Goal: Task Accomplishment & Management: Manage account settings

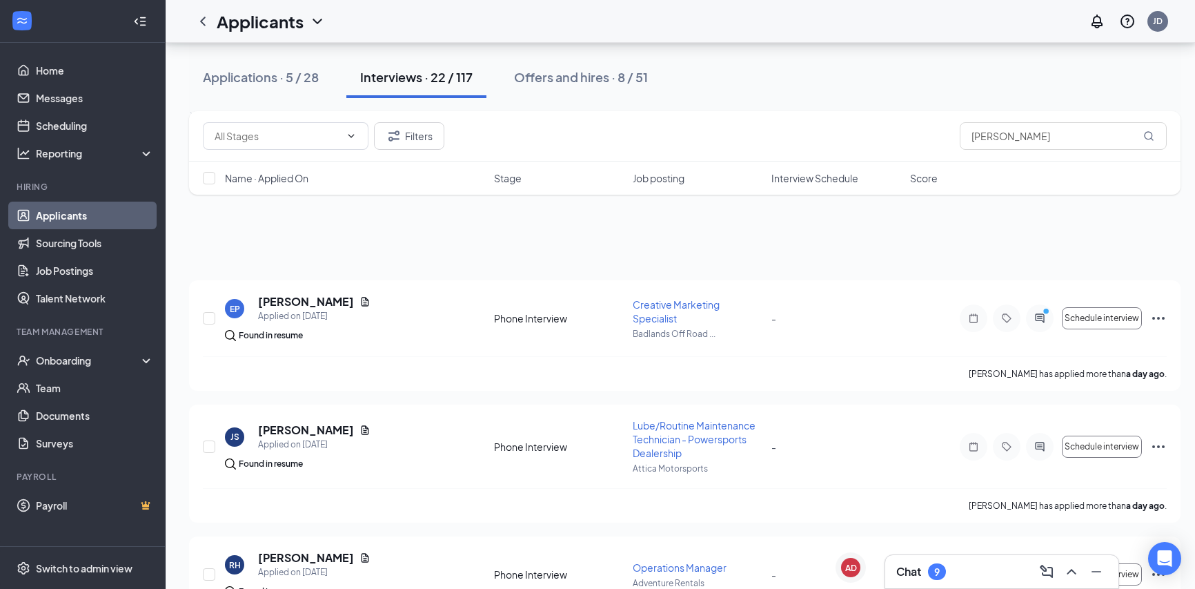
scroll to position [1577, 0]
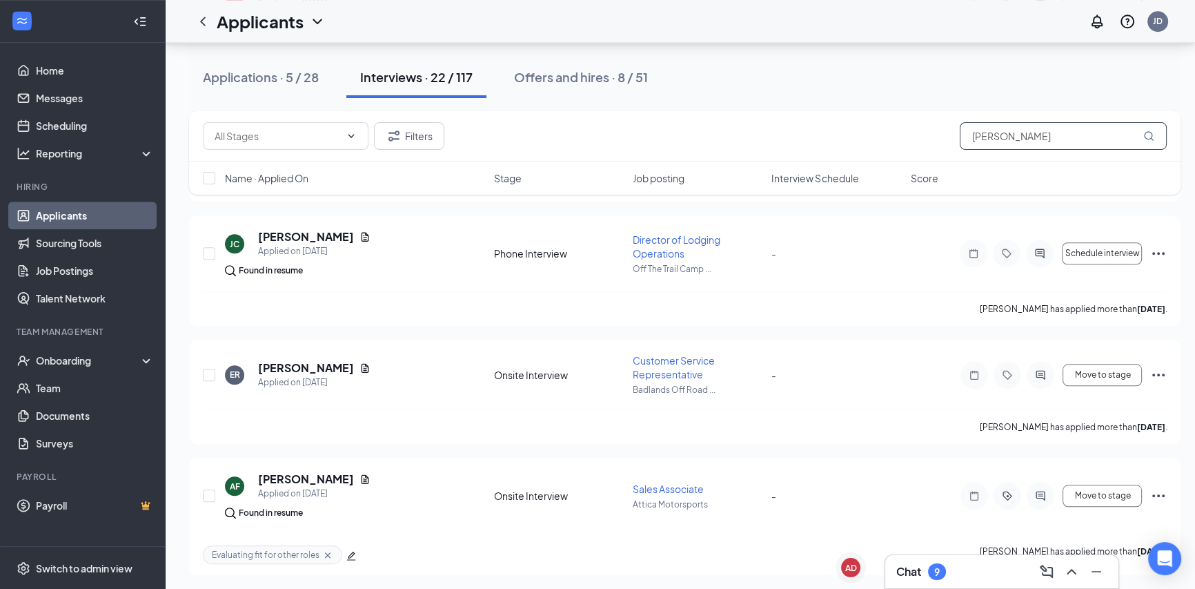
click at [997, 130] on input "[PERSON_NAME]" at bounding box center [1063, 136] width 207 height 28
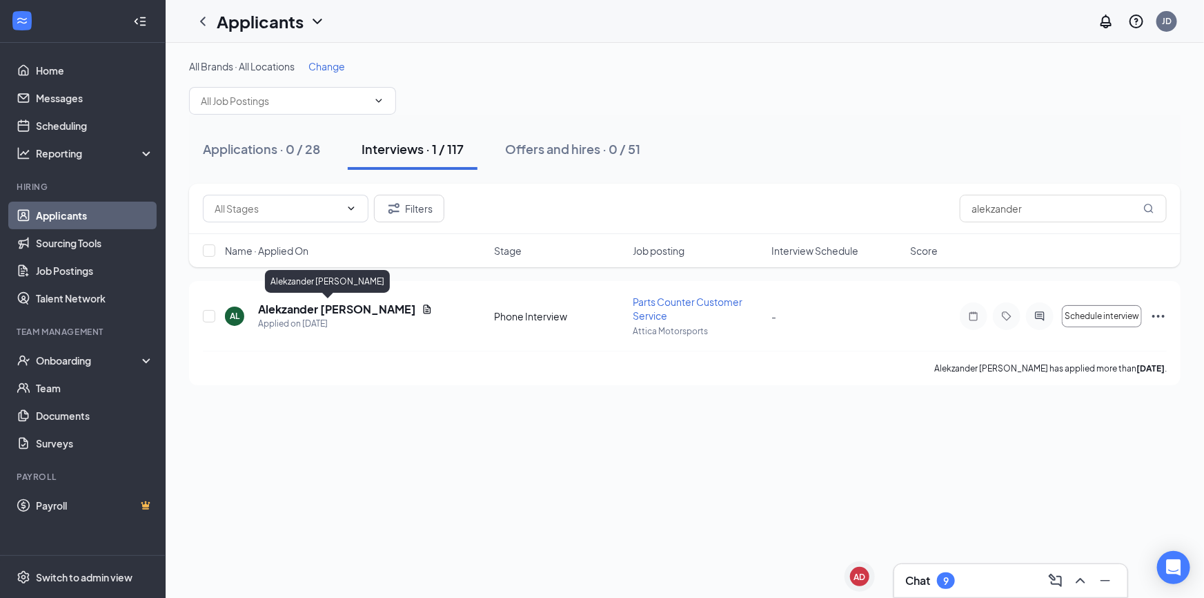
click at [317, 309] on h5 "Alekzander [PERSON_NAME]" at bounding box center [337, 309] width 158 height 15
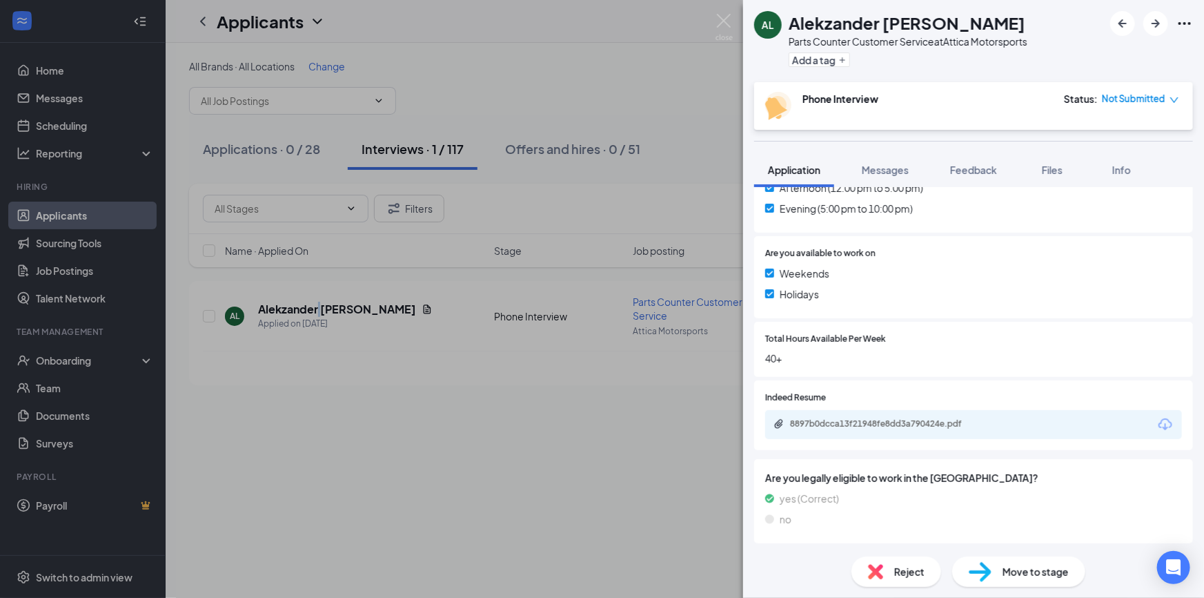
scroll to position [485, 0]
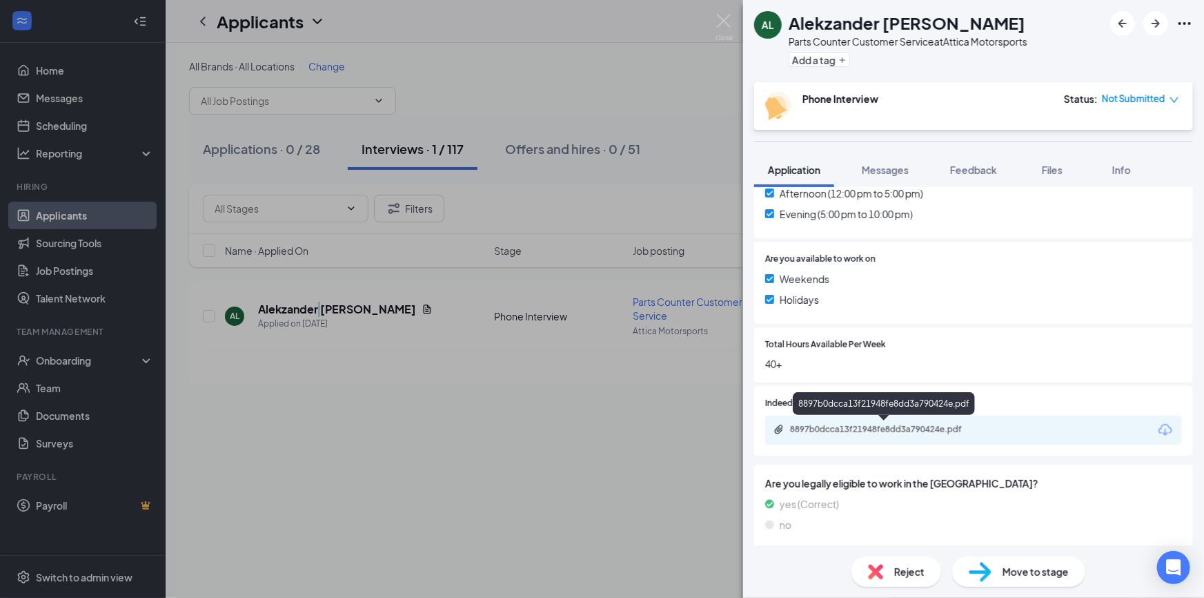
click at [867, 430] on div "8897b0dcca13f21948fe8dd3a790424e.pdf" at bounding box center [886, 429] width 193 height 11
click at [976, 170] on span "Feedback" at bounding box center [973, 170] width 47 height 12
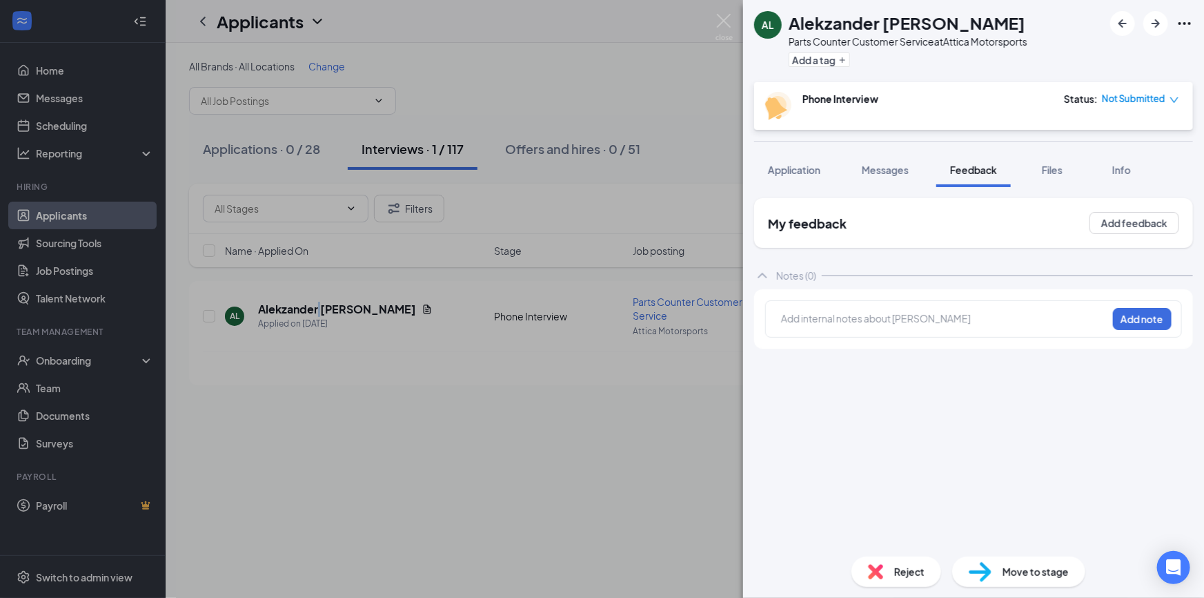
click at [826, 168] on button "Application" at bounding box center [794, 170] width 80 height 35
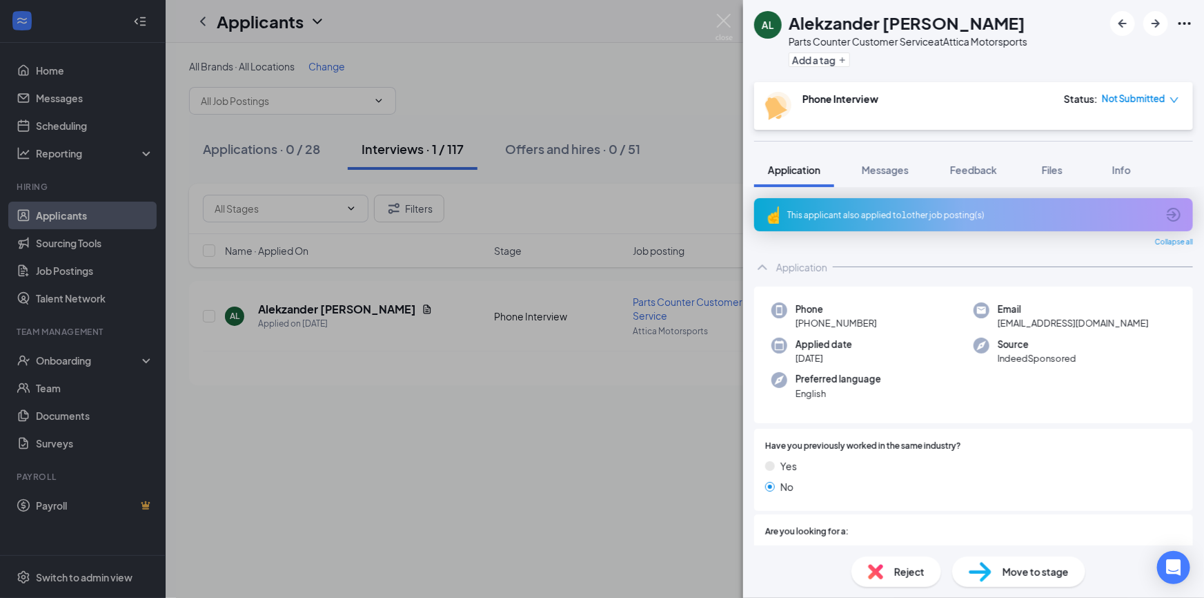
click at [913, 210] on div "This applicant also applied to 1 other job posting(s)" at bounding box center [972, 215] width 370 height 12
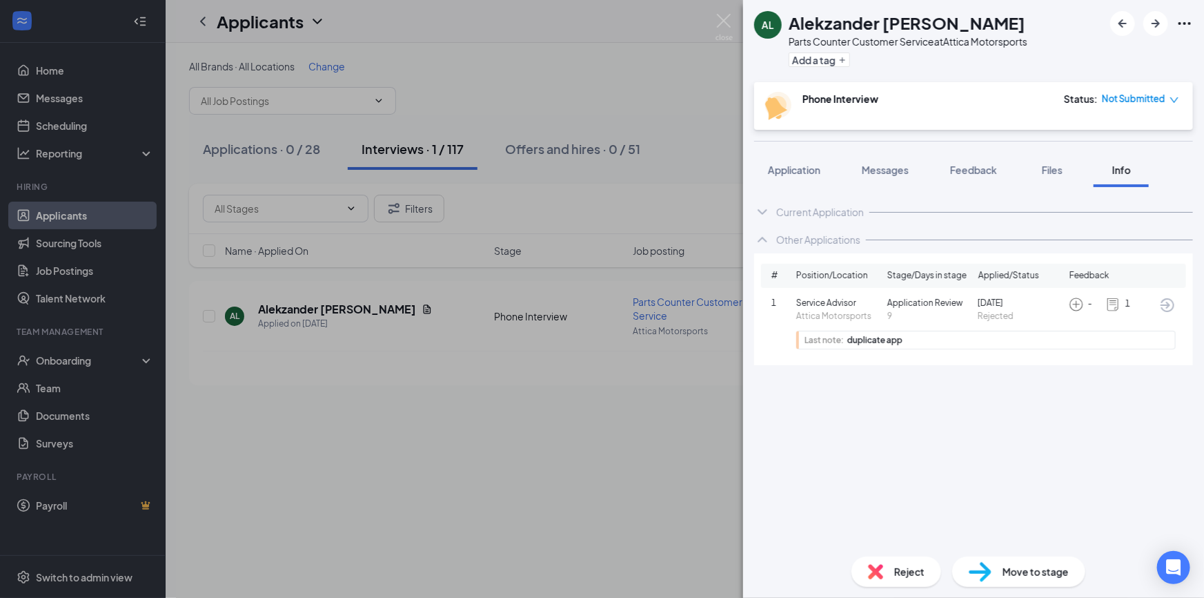
click at [927, 112] on div "Phone Interview Status : Not Submitted" at bounding box center [972, 106] width 414 height 28
click at [812, 168] on span "Application" at bounding box center [794, 170] width 52 height 12
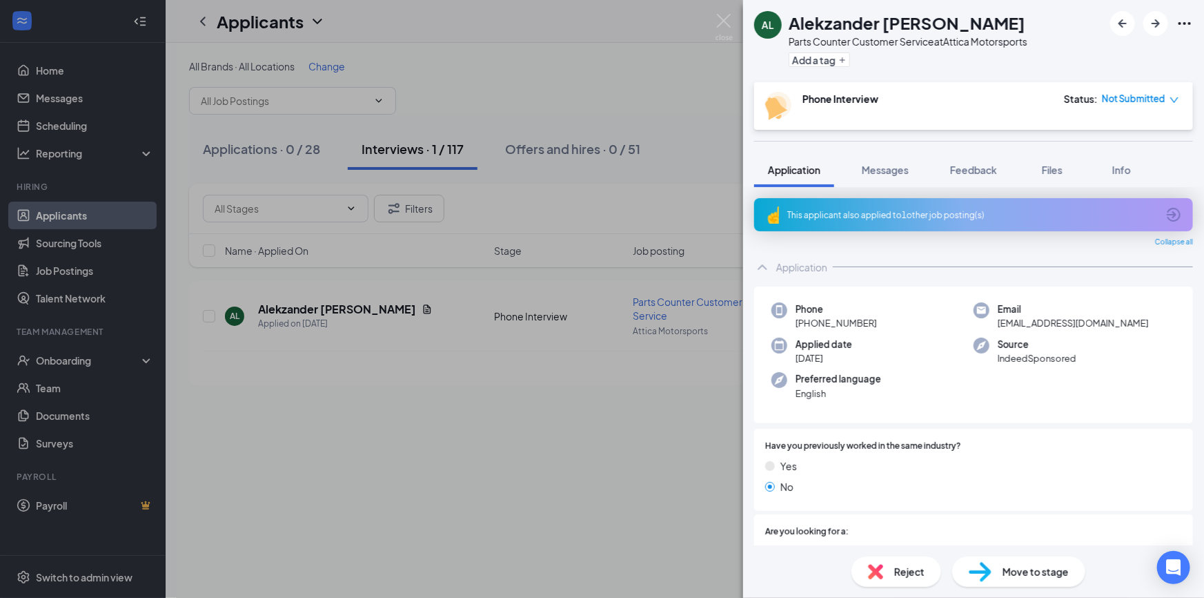
click at [1029, 204] on div "This applicant also applied to 1 other job posting(s)" at bounding box center [973, 214] width 439 height 33
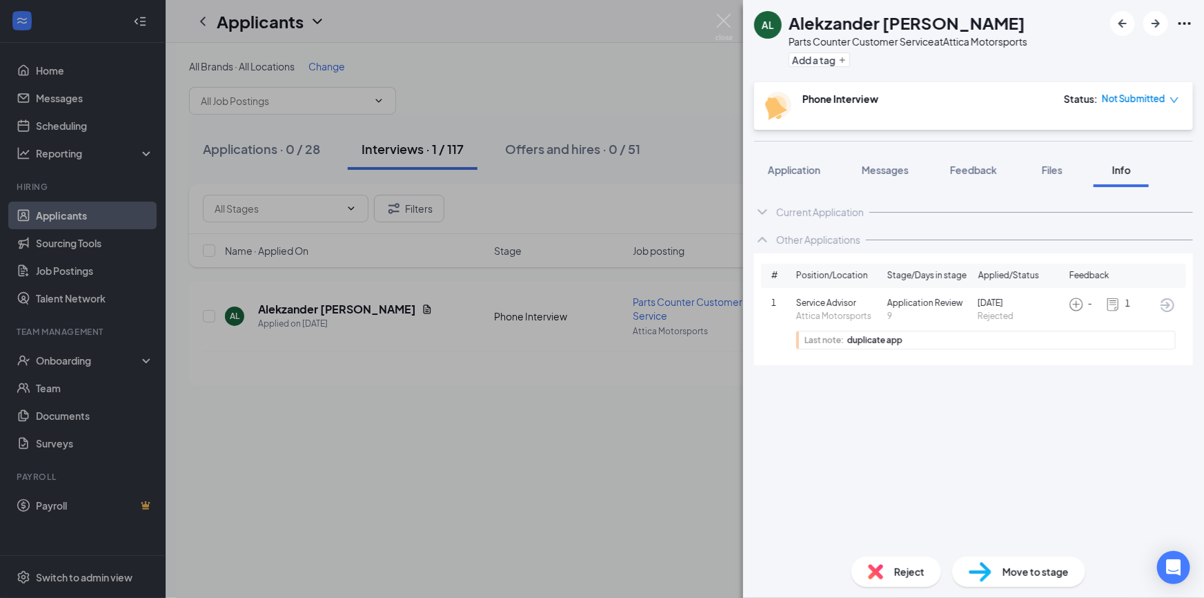
click at [795, 173] on span "Application" at bounding box center [794, 170] width 52 height 12
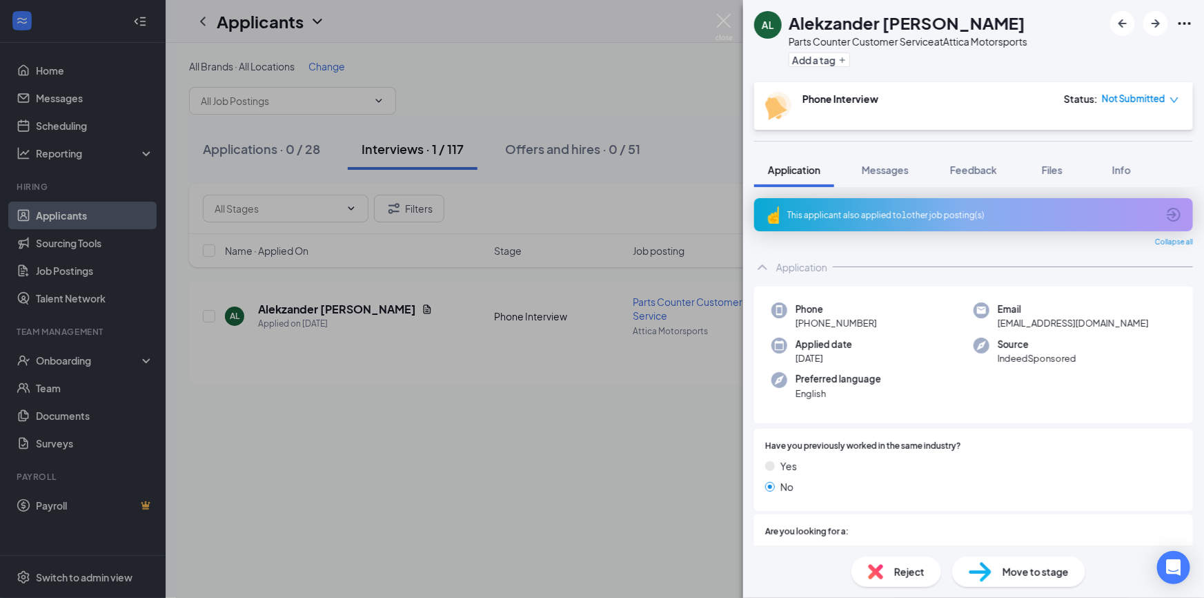
click at [1004, 583] on div "Move to stage" at bounding box center [1018, 571] width 133 height 30
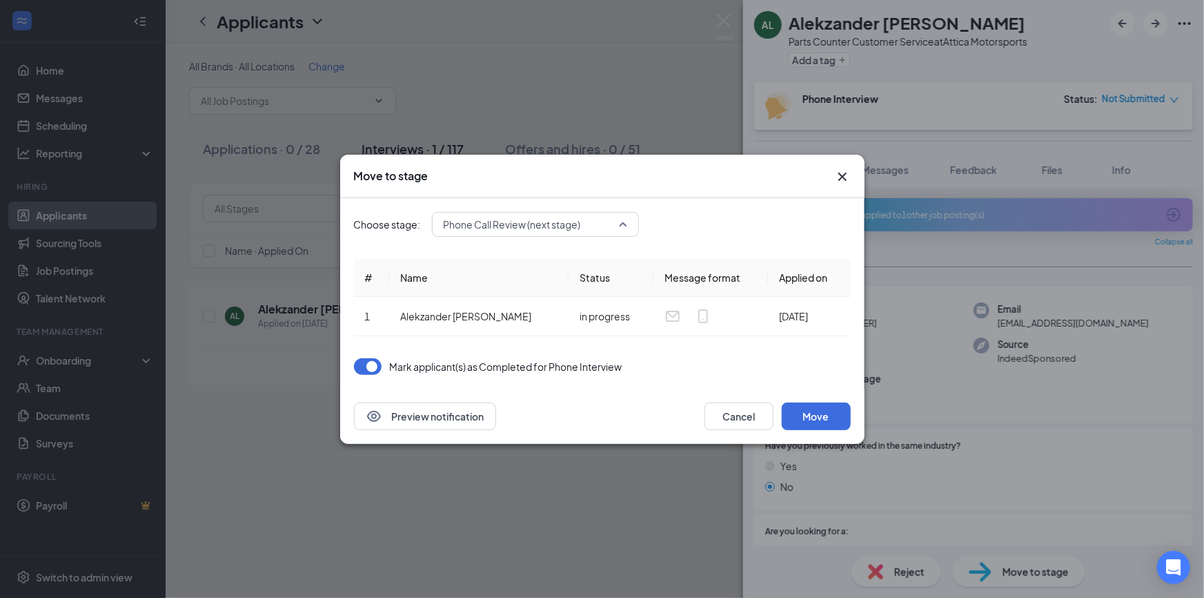
click at [609, 214] on span "Phone Call Review (next stage)" at bounding box center [529, 224] width 171 height 21
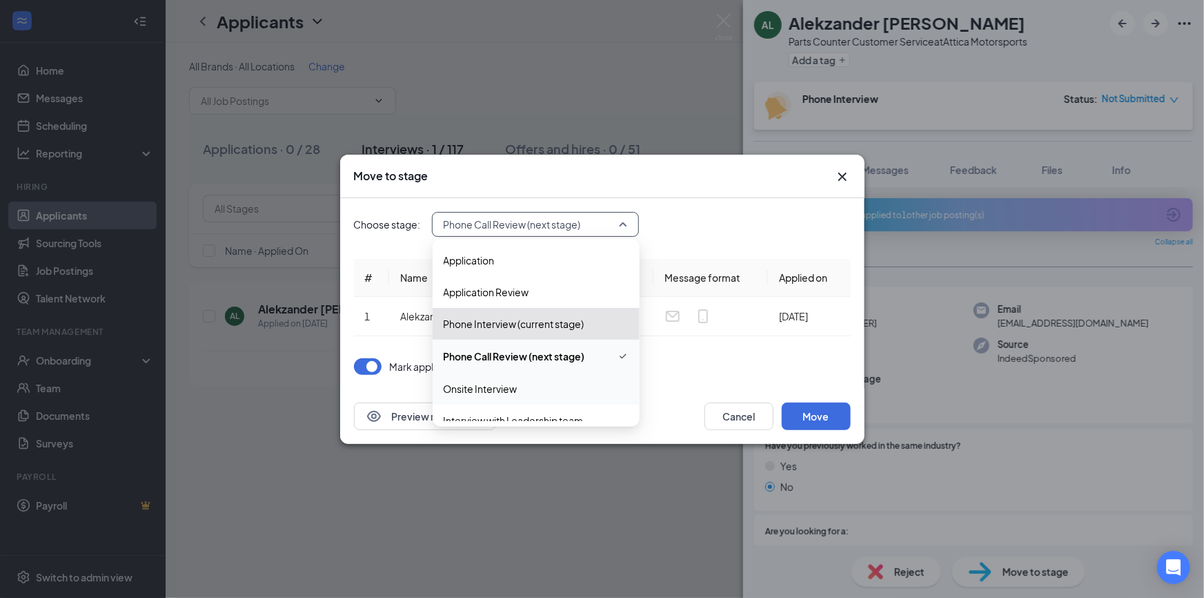
click at [549, 379] on div "Onsite Interview" at bounding box center [536, 389] width 207 height 32
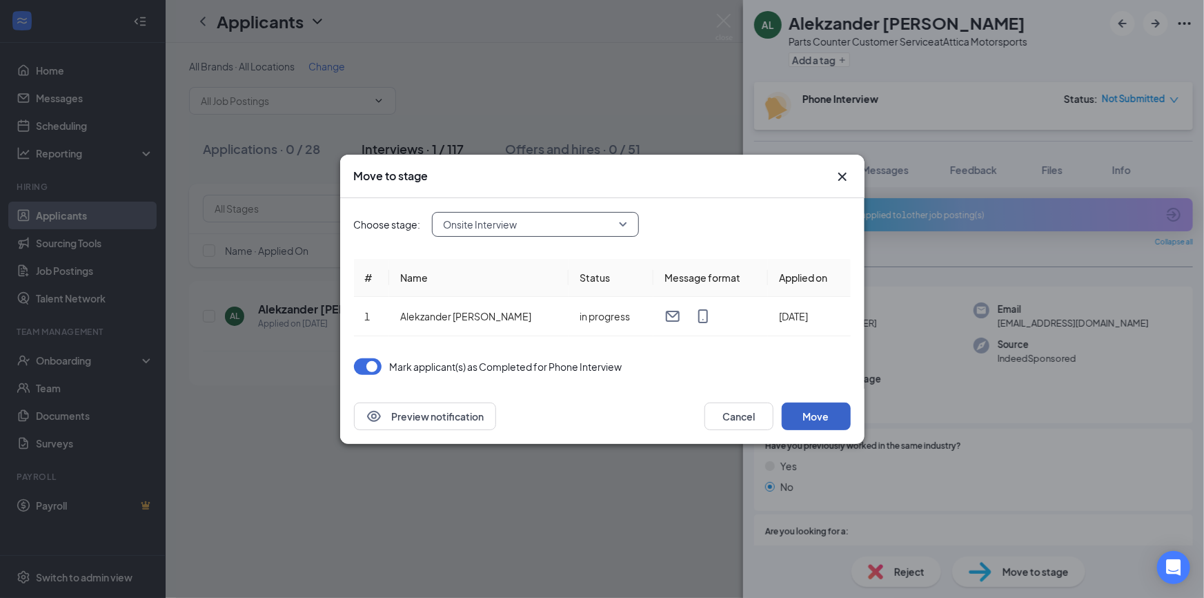
click at [806, 409] on button "Move" at bounding box center [816, 416] width 69 height 28
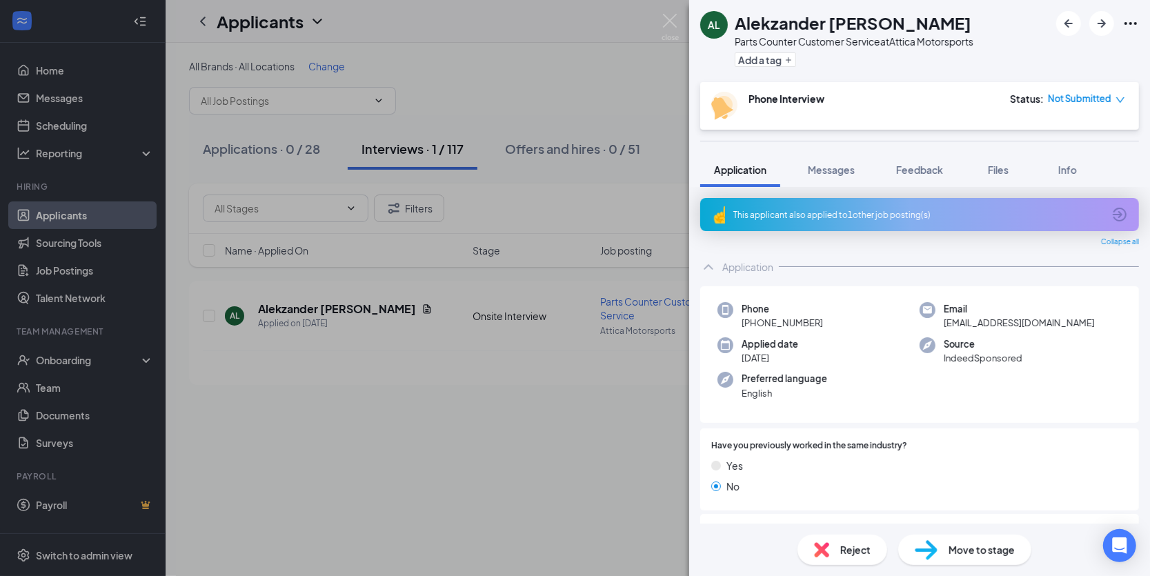
click at [661, 28] on div "AL Alekzander [PERSON_NAME] Parts Counter Customer Service at Attica Motorsport…" at bounding box center [575, 288] width 1150 height 576
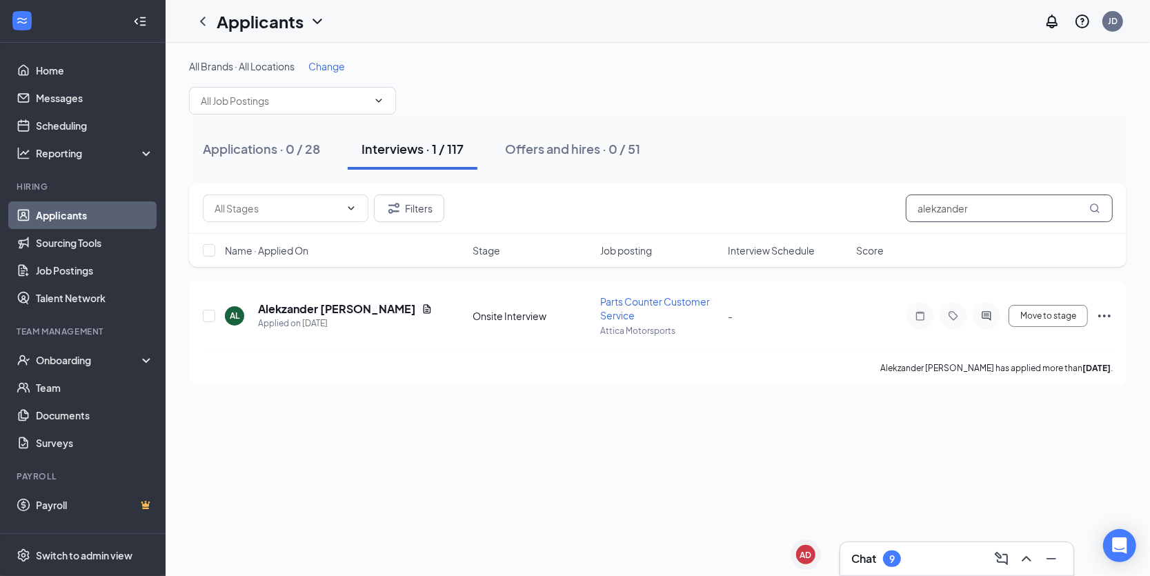
click at [970, 203] on input "alekzander" at bounding box center [1009, 209] width 207 height 28
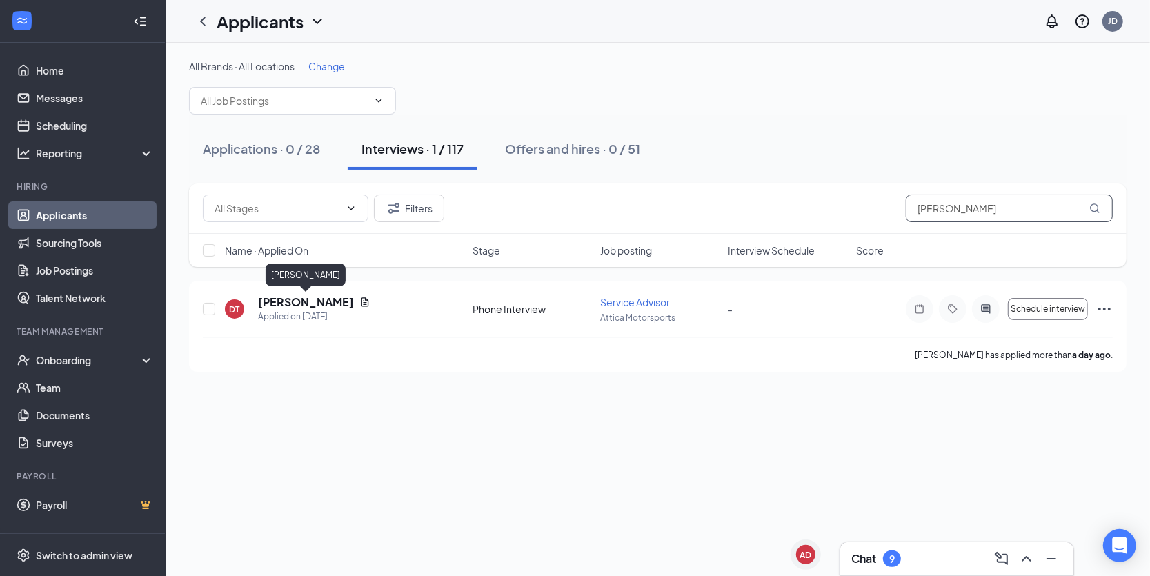
type input "[PERSON_NAME]"
click at [302, 298] on h5 "[PERSON_NAME]" at bounding box center [306, 302] width 96 height 15
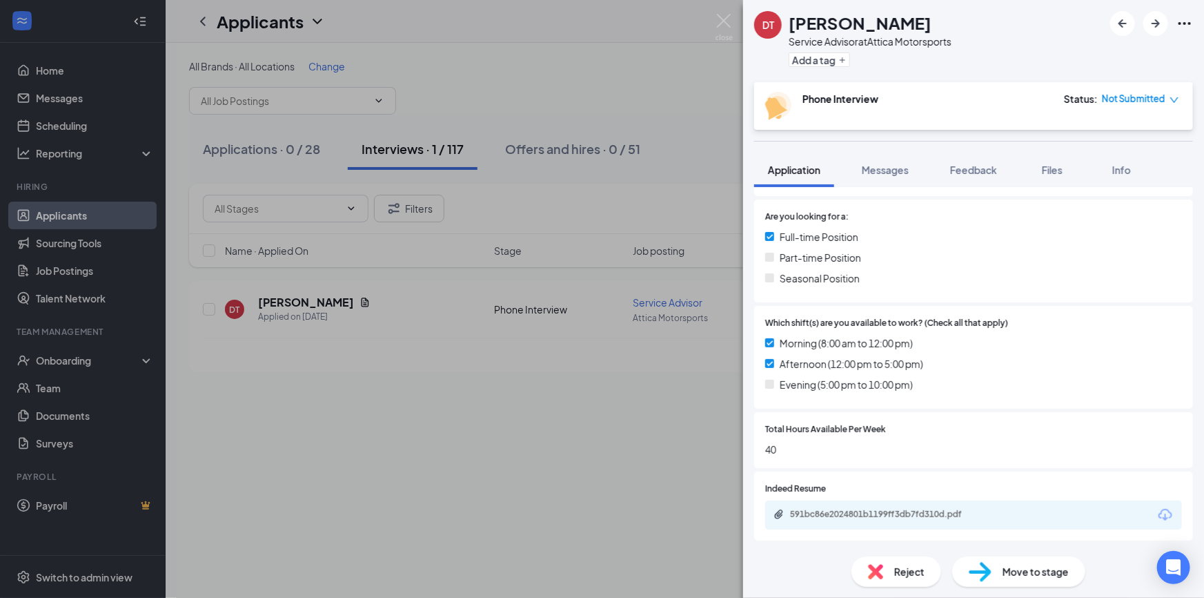
scroll to position [367, 0]
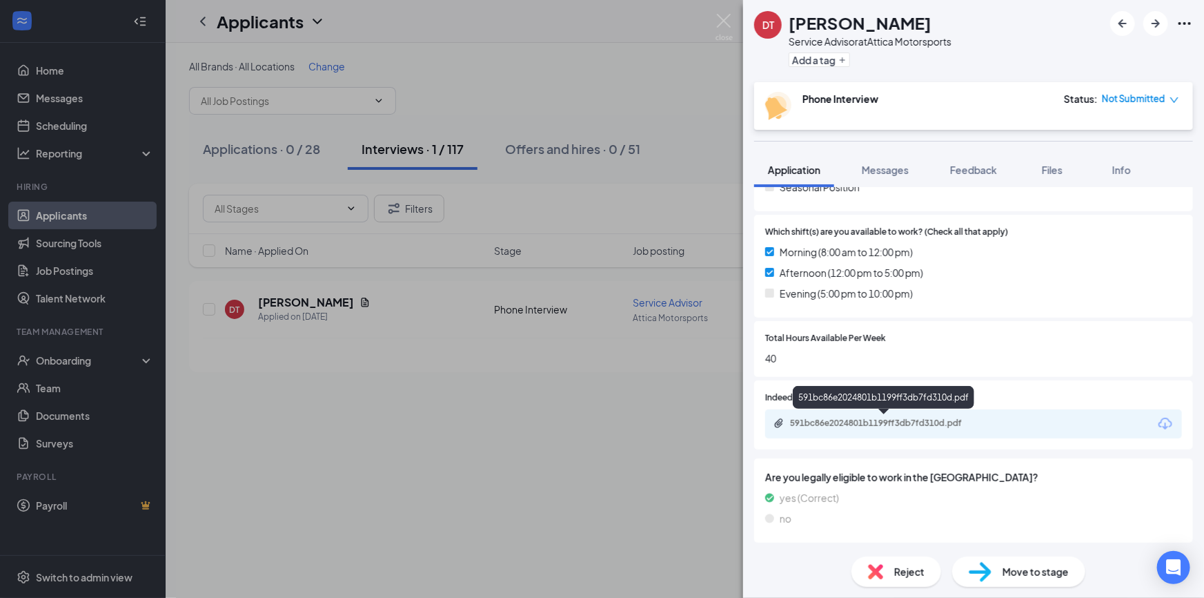
click at [878, 419] on div "591bc86e2024801b1199ff3db7fd310d.pdf" at bounding box center [886, 423] width 193 height 11
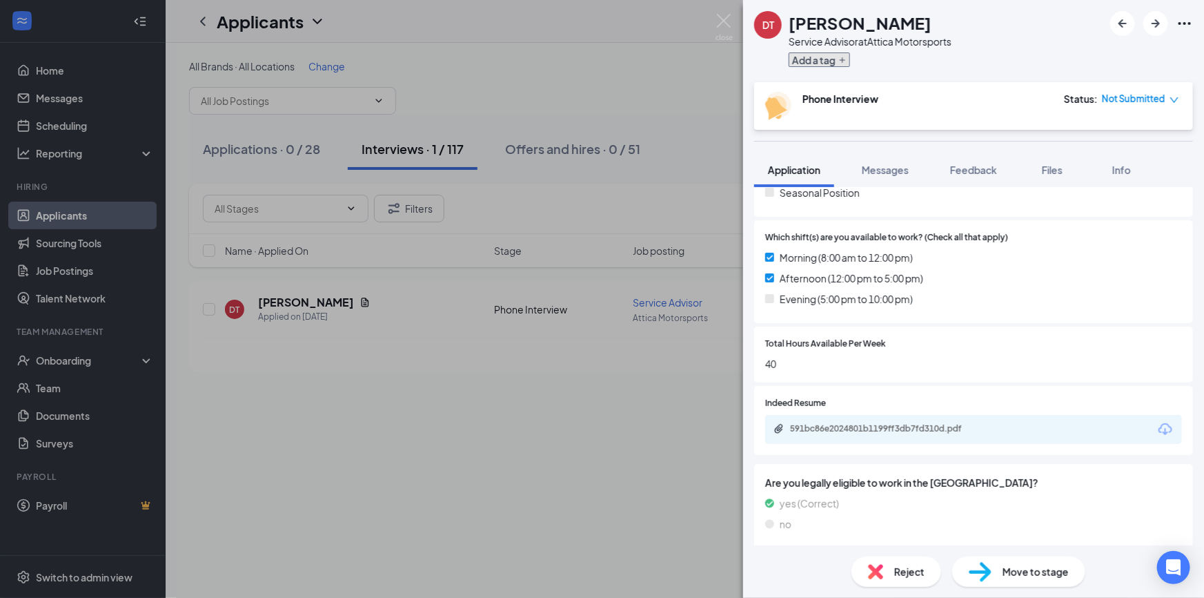
click at [834, 64] on button "Add a tag" at bounding box center [819, 59] width 61 height 14
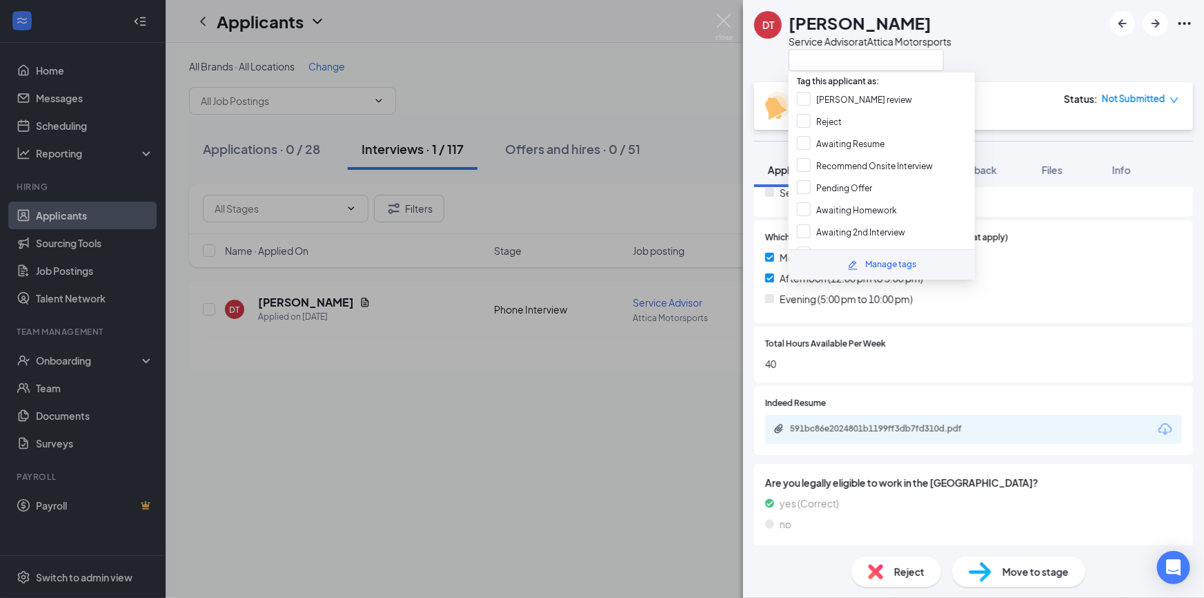
click at [829, 117] on input "Reject" at bounding box center [819, 121] width 45 height 15
checkbox input "true"
click at [995, 90] on div "Phone Interview Status : Not Submitted" at bounding box center [973, 106] width 439 height 48
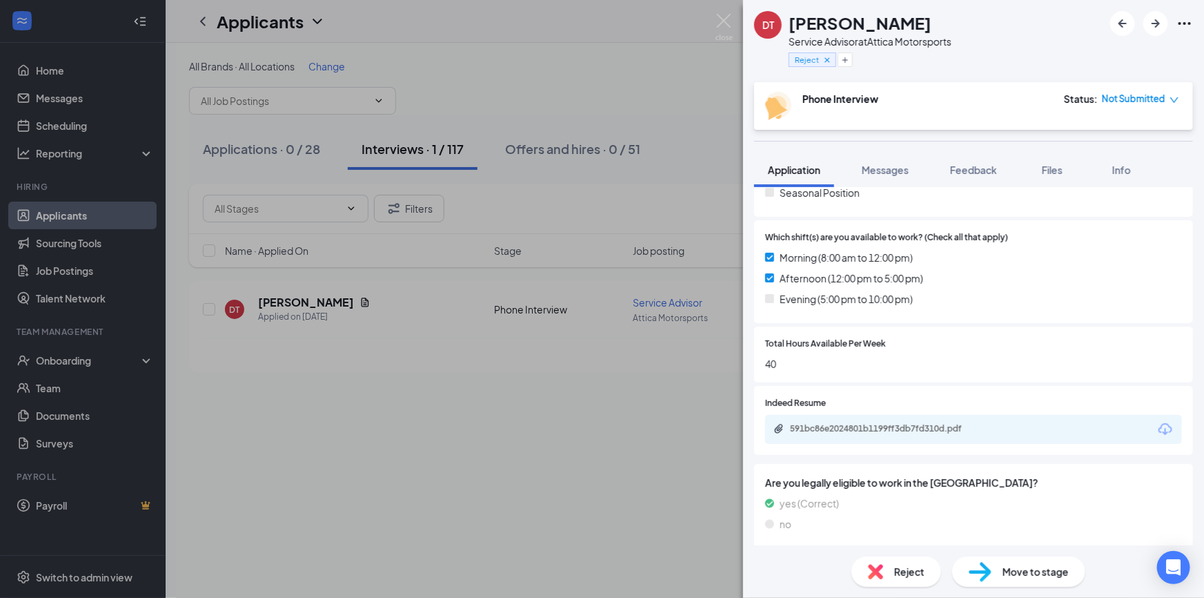
click at [987, 174] on span "Feedback" at bounding box center [973, 170] width 47 height 12
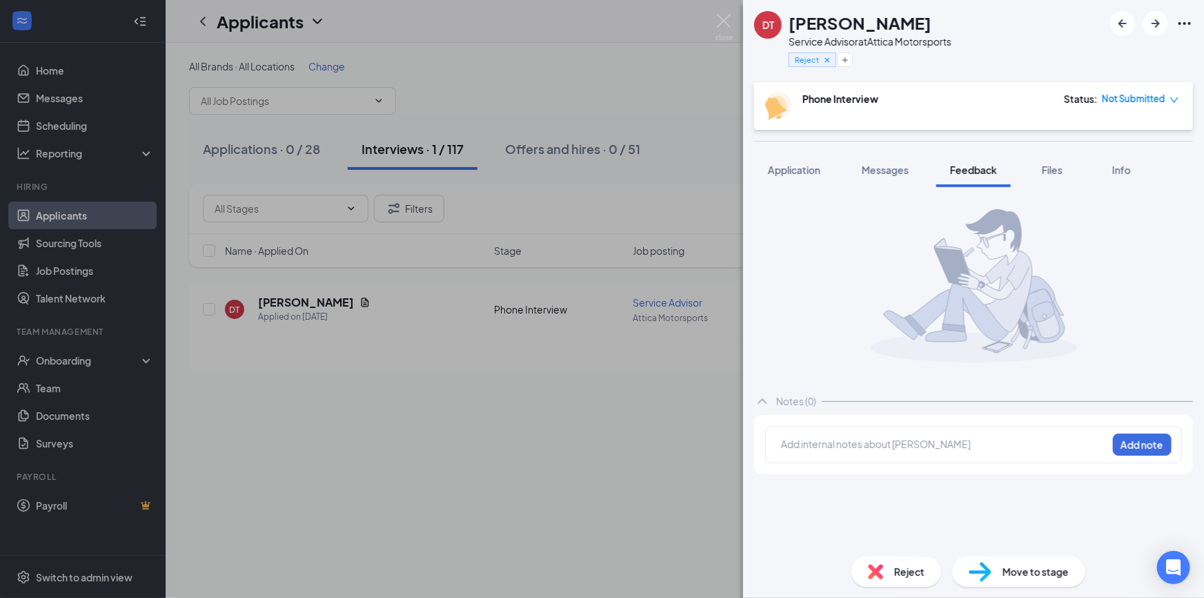
click at [936, 439] on div at bounding box center [944, 444] width 325 height 14
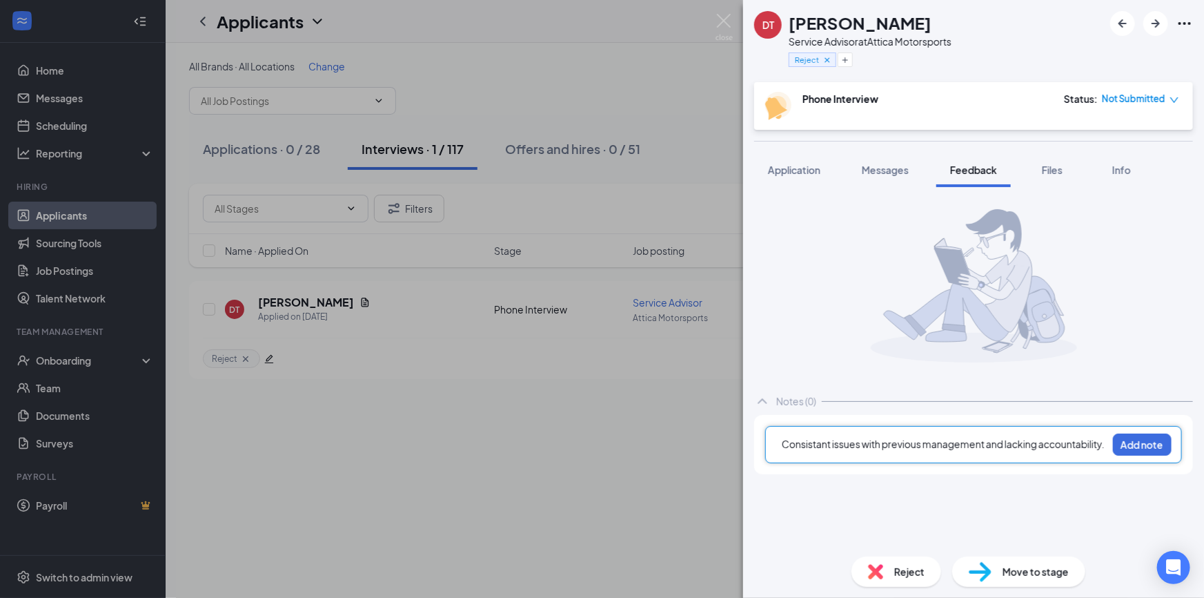
click at [876, 449] on div "Consistant issues with previous management and lacking accountability." at bounding box center [944, 444] width 325 height 14
copy span "Consistant issues with previous management and lacking accountability."
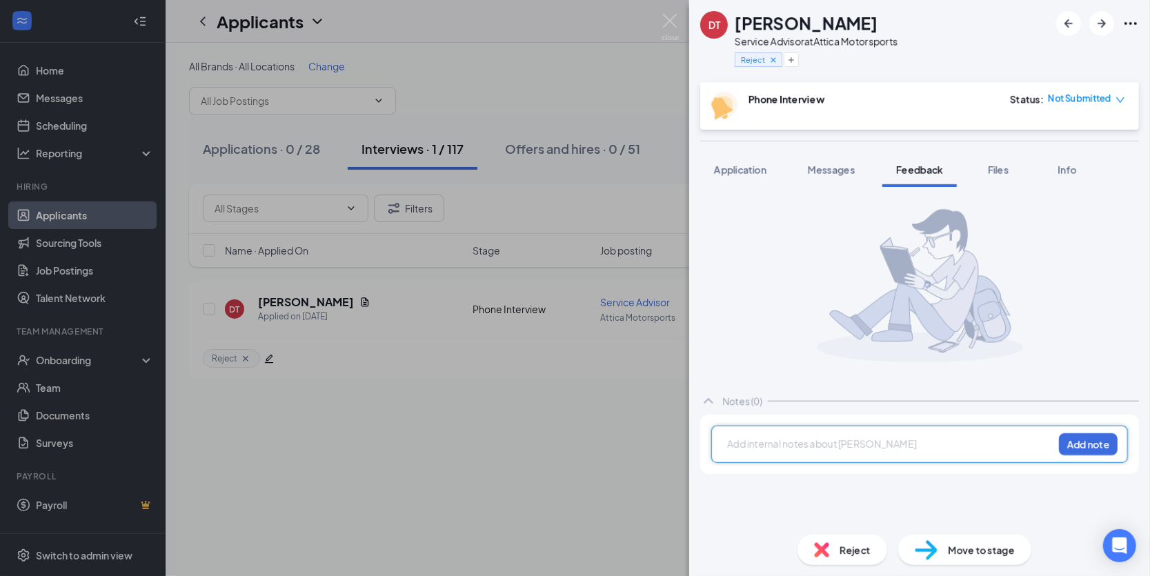
click at [819, 442] on div at bounding box center [890, 444] width 325 height 14
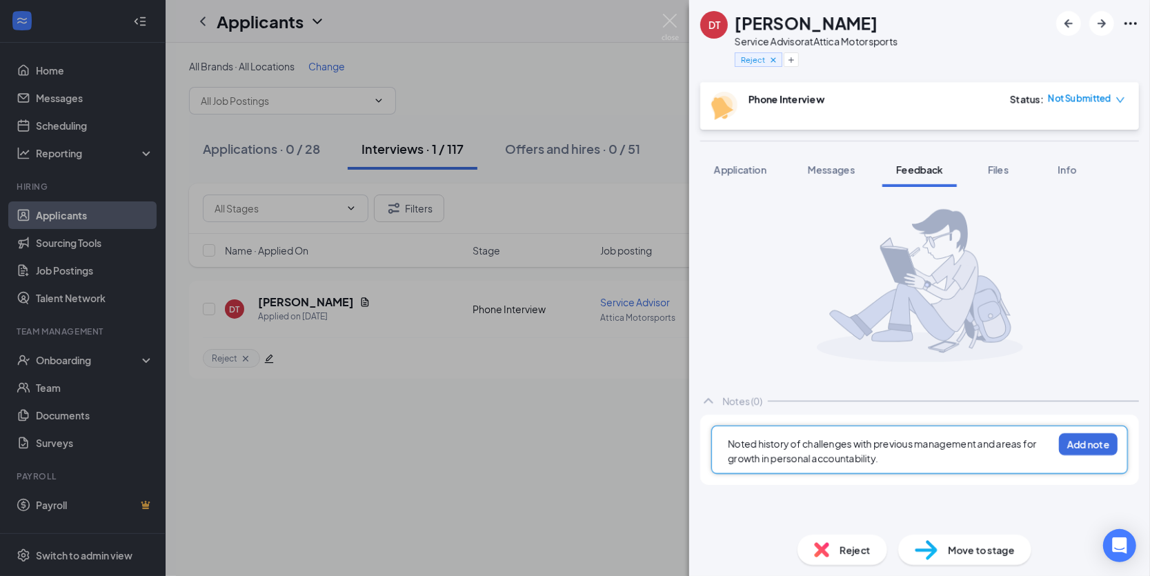
click at [731, 449] on span "Noted history of challenges with previous management and areas for growth in pe…" at bounding box center [883, 451] width 311 height 27
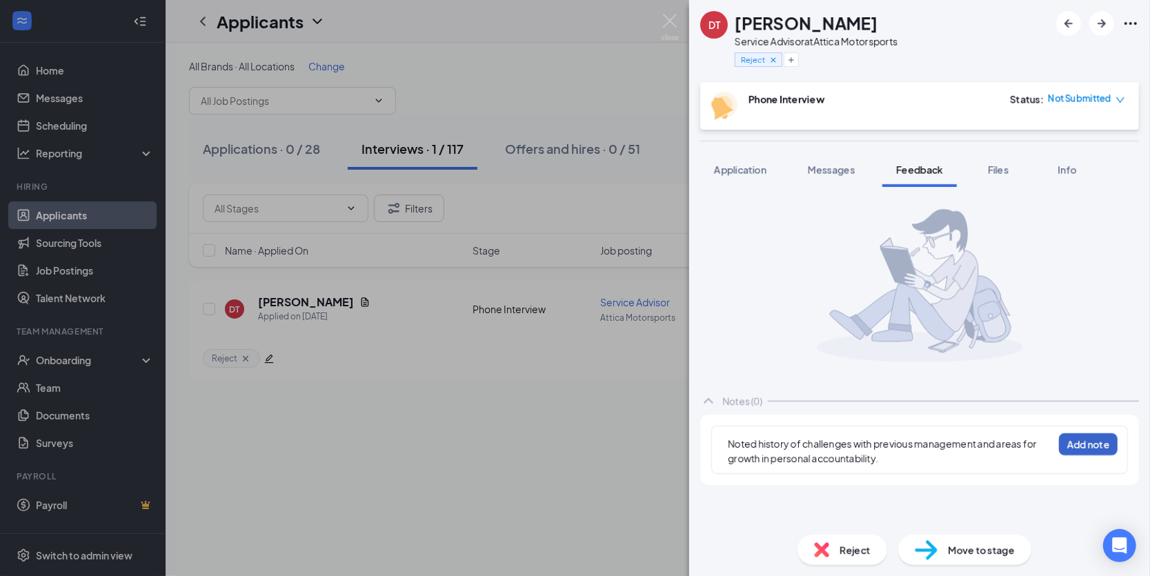
click at [1077, 442] on button "Add note" at bounding box center [1088, 444] width 59 height 22
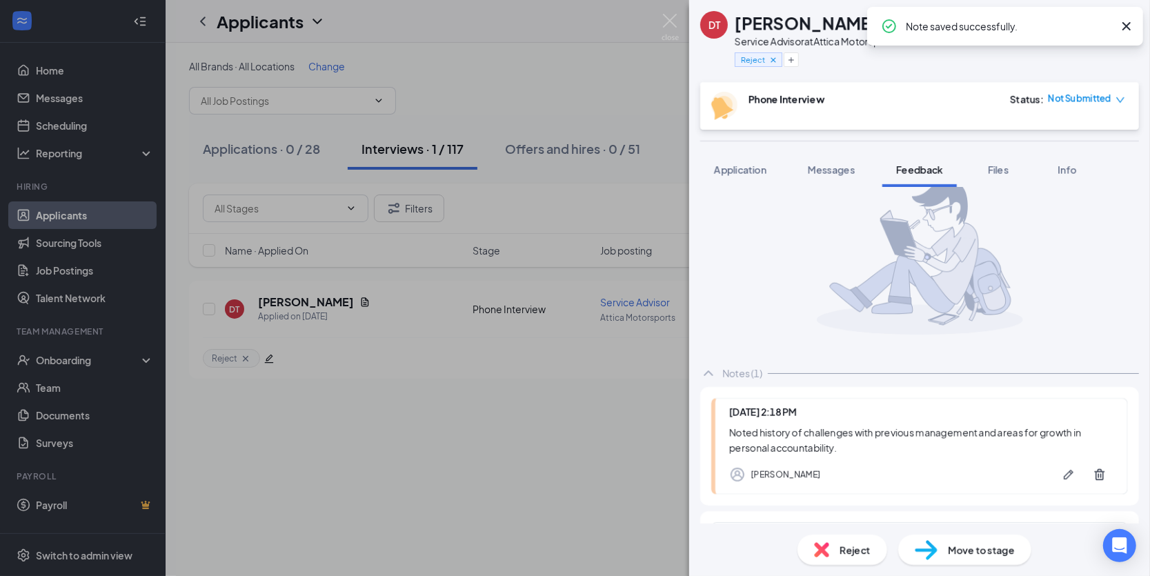
scroll to position [74, 0]
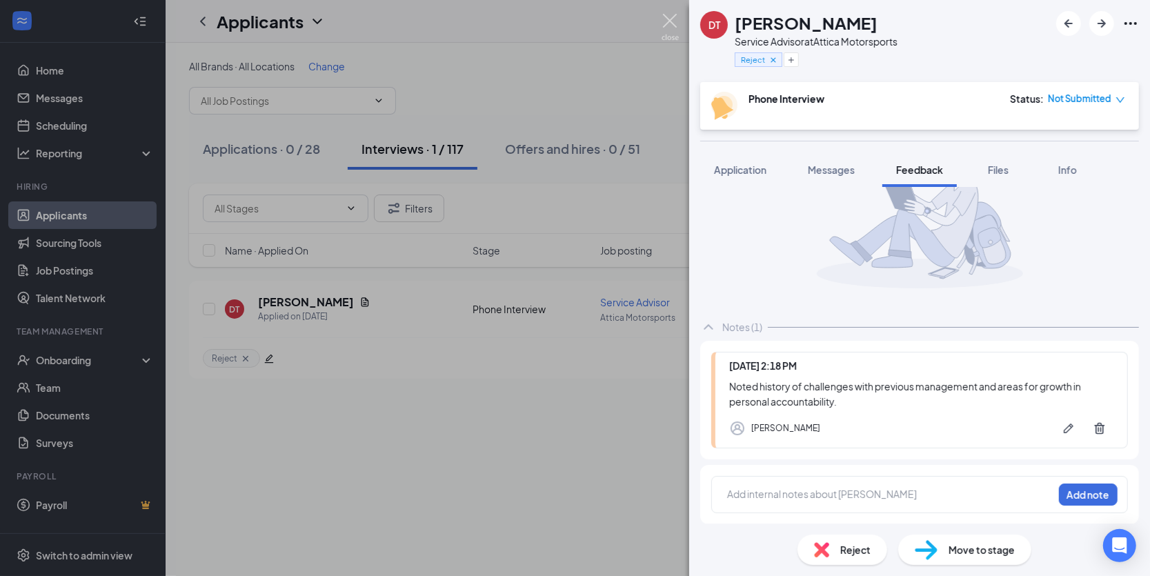
click at [668, 21] on img at bounding box center [670, 27] width 17 height 27
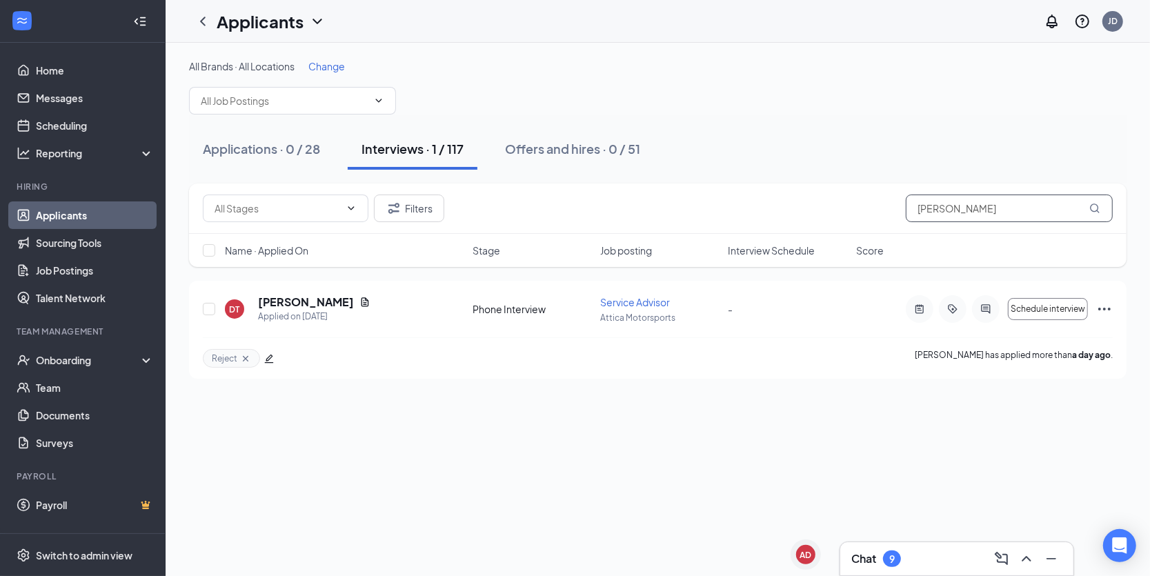
click at [967, 195] on input "[PERSON_NAME]" at bounding box center [1009, 209] width 207 height 28
click at [972, 208] on input "[PERSON_NAME]" at bounding box center [1009, 209] width 207 height 28
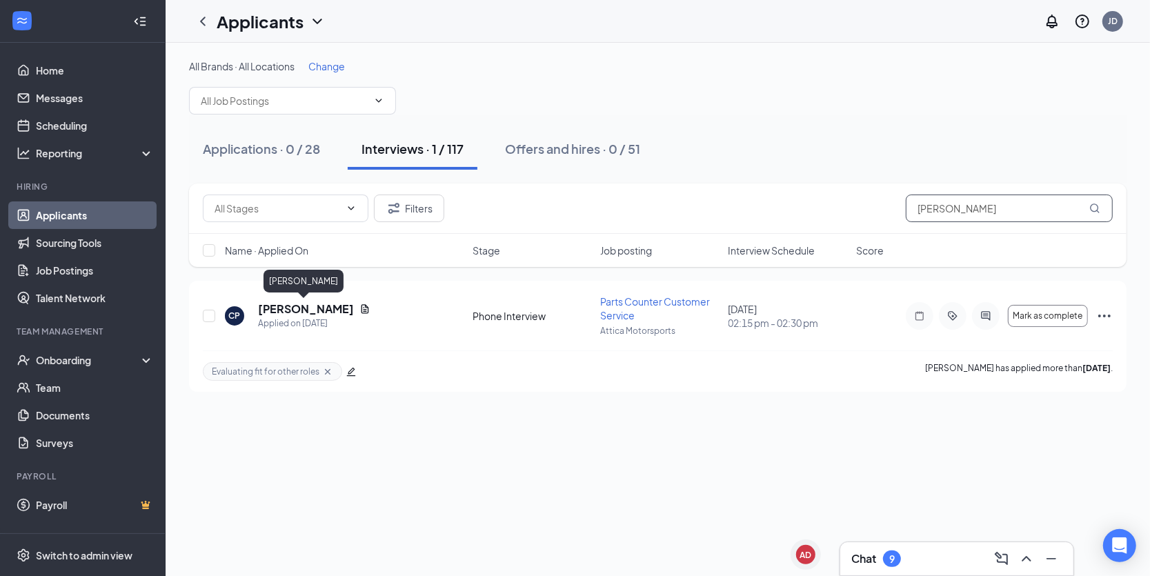
type input "[PERSON_NAME]"
click at [304, 302] on h5 "[PERSON_NAME]" at bounding box center [306, 309] width 96 height 15
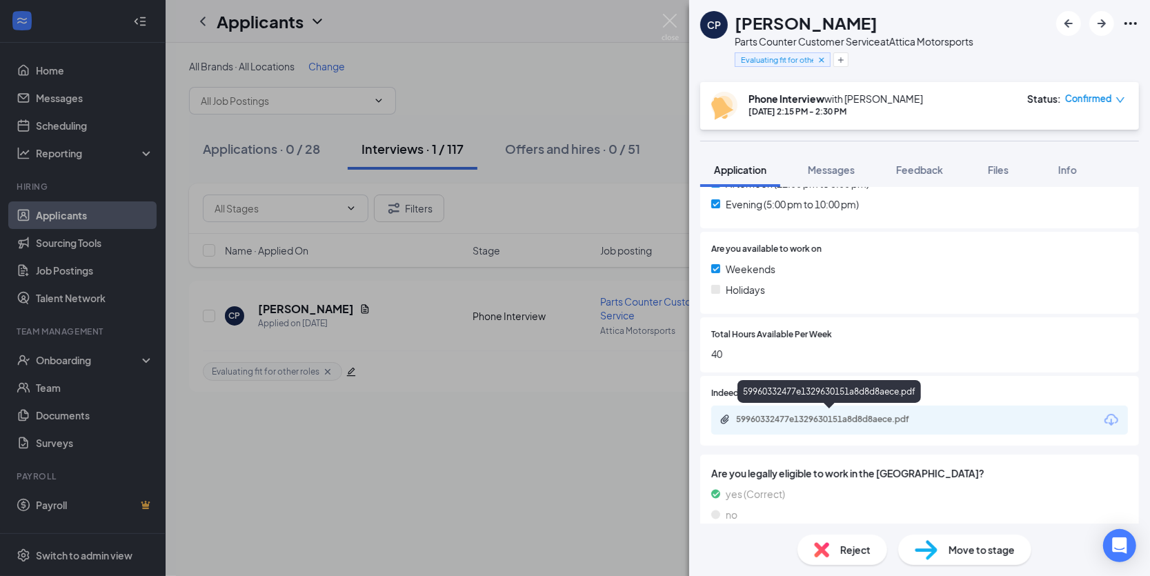
scroll to position [467, 0]
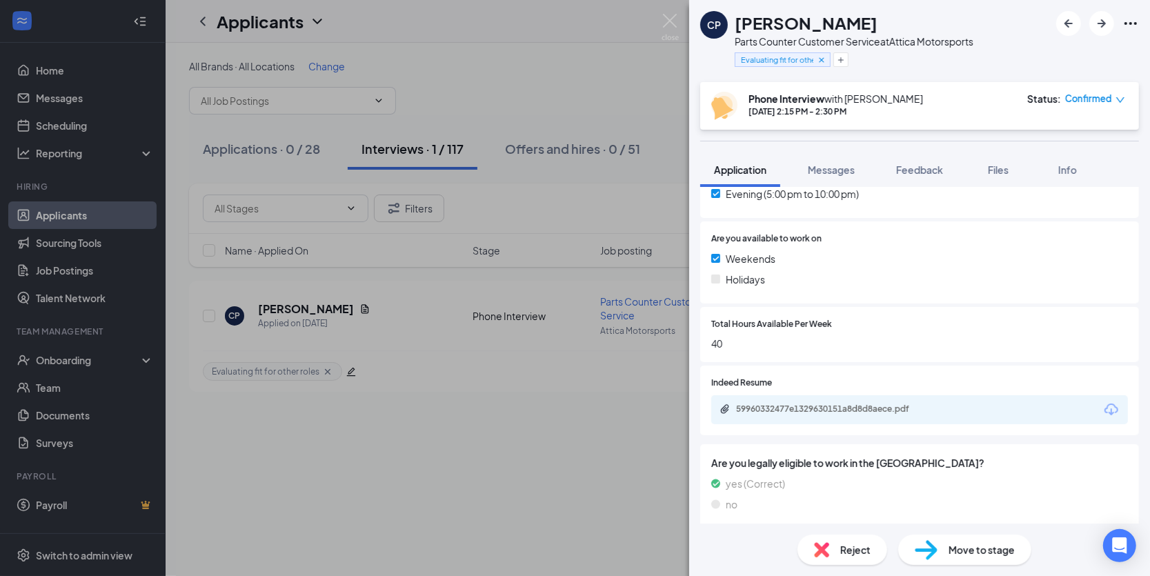
click at [788, 409] on div "59960332477e1329630151a8d8d8aece.pdf" at bounding box center [832, 409] width 193 height 11
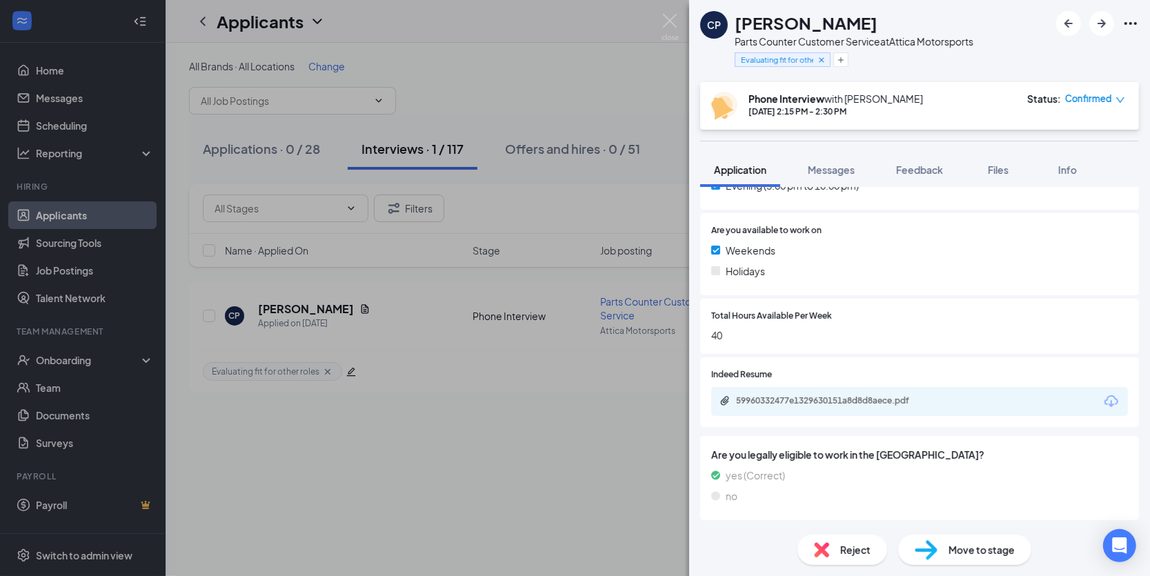
scroll to position [469, 0]
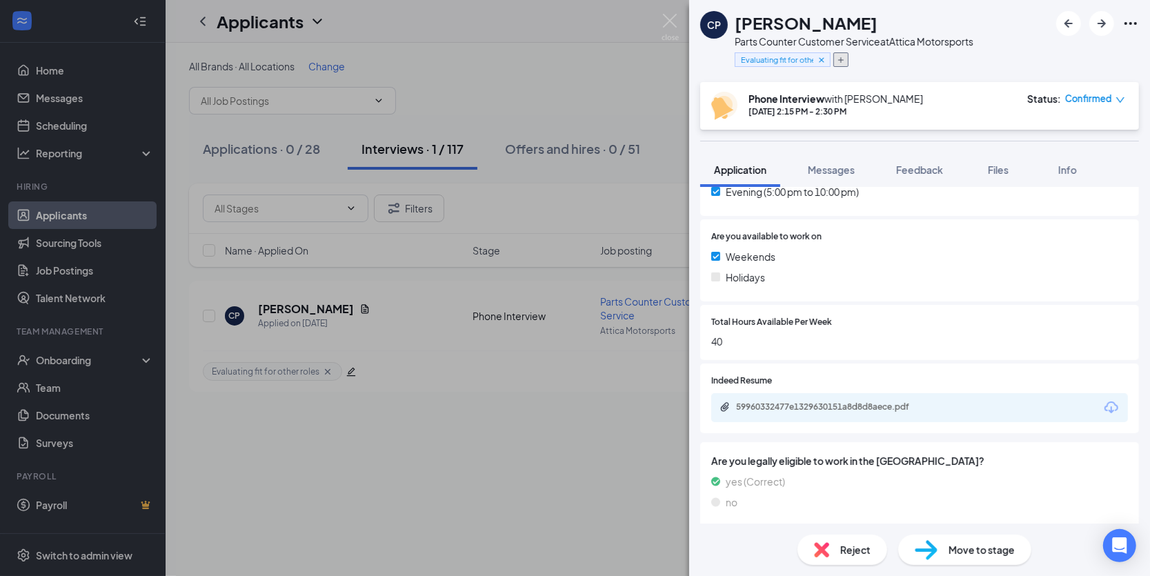
click at [847, 64] on button "button" at bounding box center [841, 59] width 15 height 14
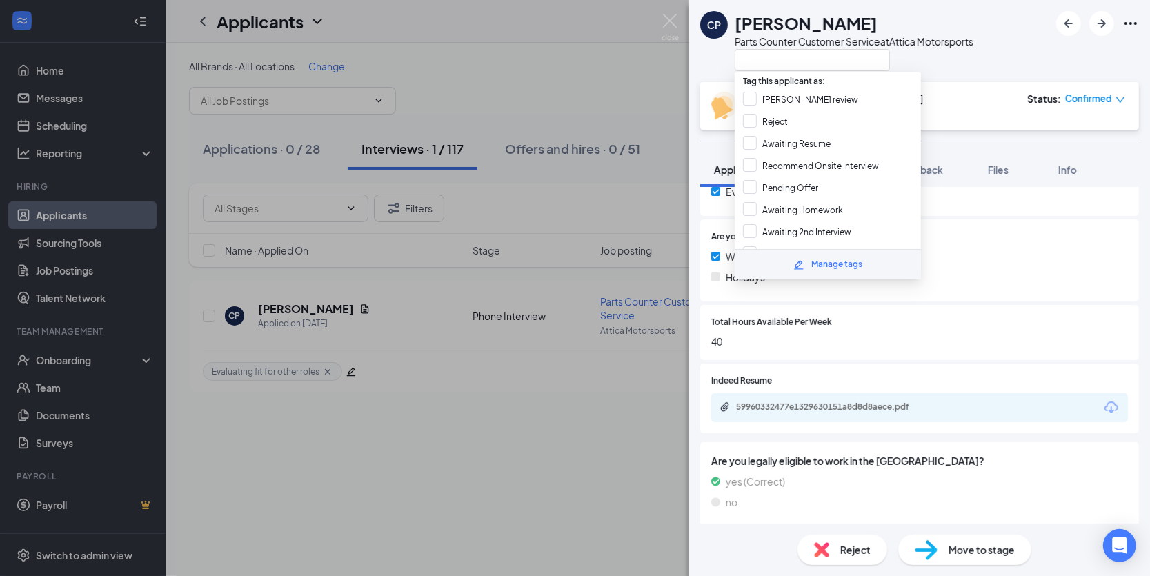
click at [779, 121] on input "Reject" at bounding box center [765, 121] width 45 height 15
checkbox input "true"
click at [974, 75] on div "CP [PERSON_NAME] Parts Counter Customer Service at Attica Motorsports" at bounding box center [919, 41] width 461 height 82
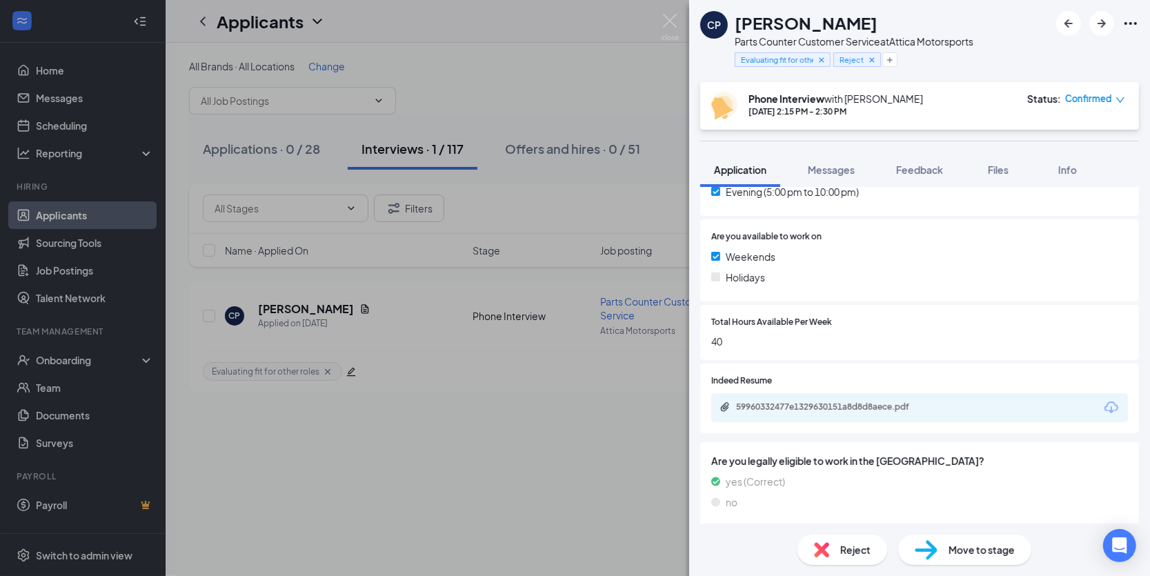
click at [923, 169] on span "Feedback" at bounding box center [919, 170] width 47 height 12
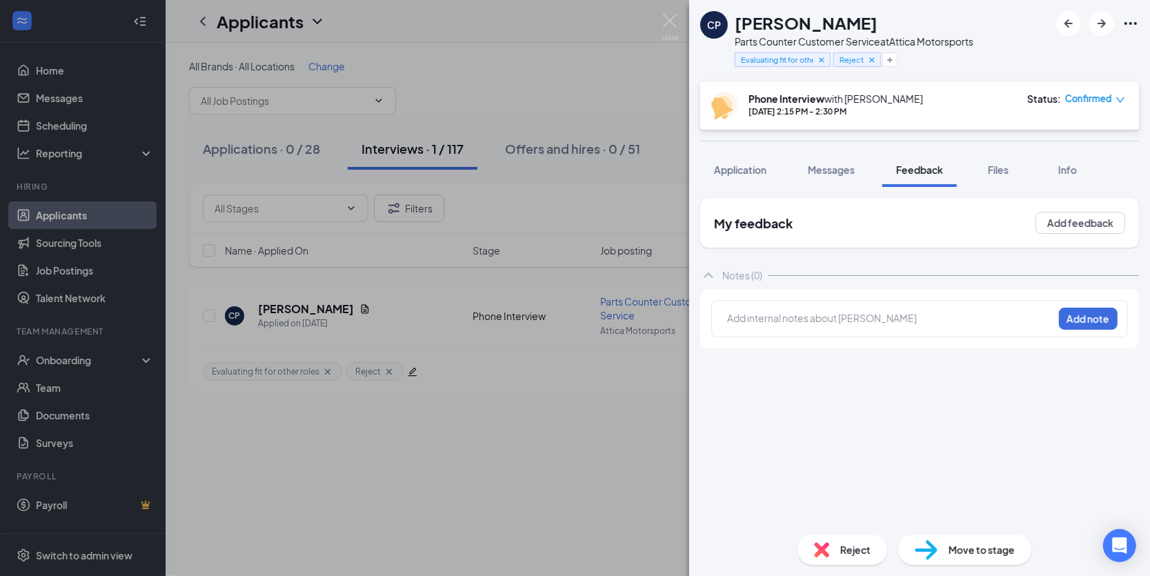
click at [793, 321] on div at bounding box center [890, 318] width 325 height 14
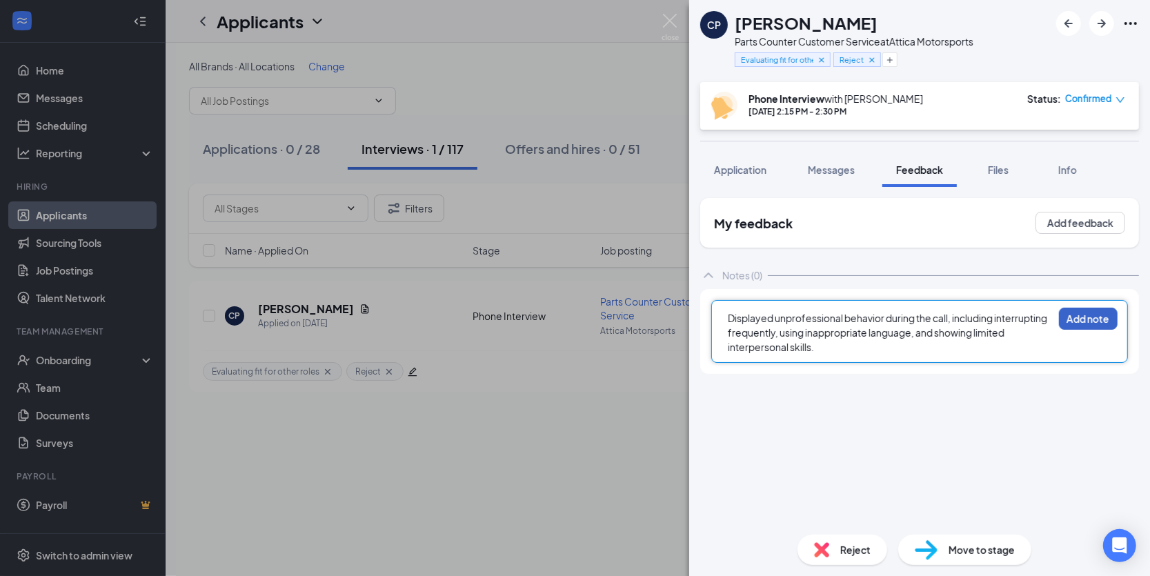
click at [1088, 320] on button "Add note" at bounding box center [1088, 319] width 59 height 22
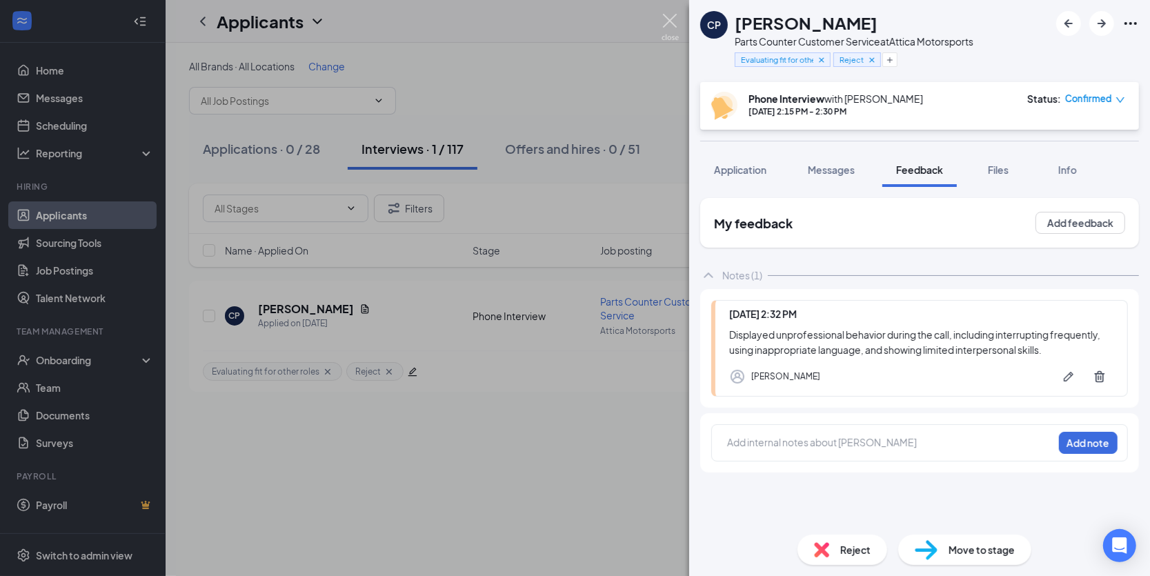
click at [669, 29] on img at bounding box center [670, 27] width 17 height 27
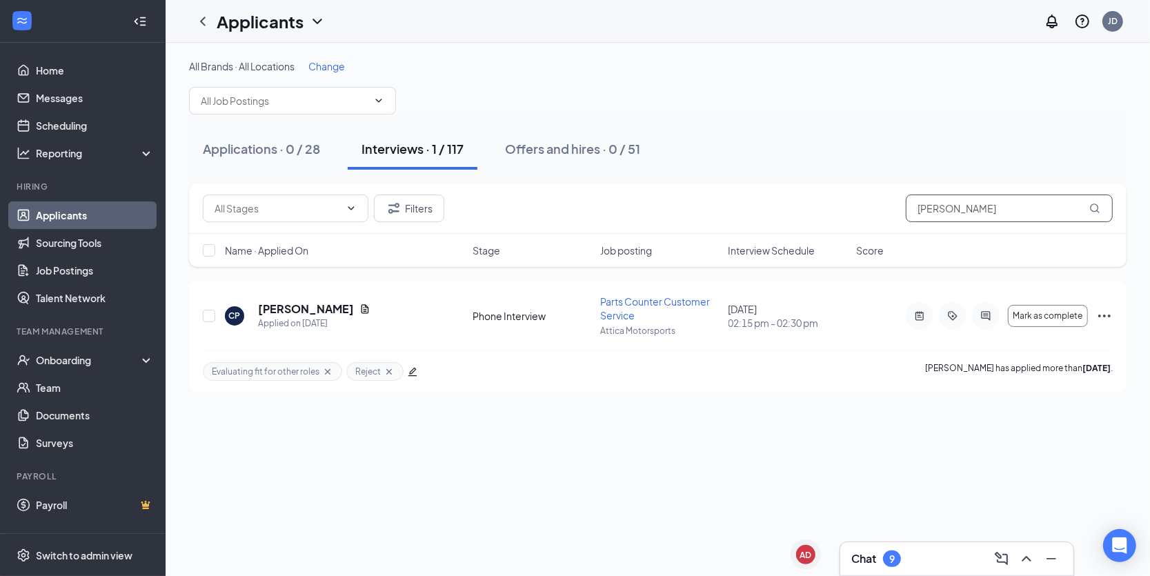
click at [938, 210] on input "[PERSON_NAME]" at bounding box center [1009, 209] width 207 height 28
click at [110, 214] on link "Applicants" at bounding box center [95, 216] width 118 height 28
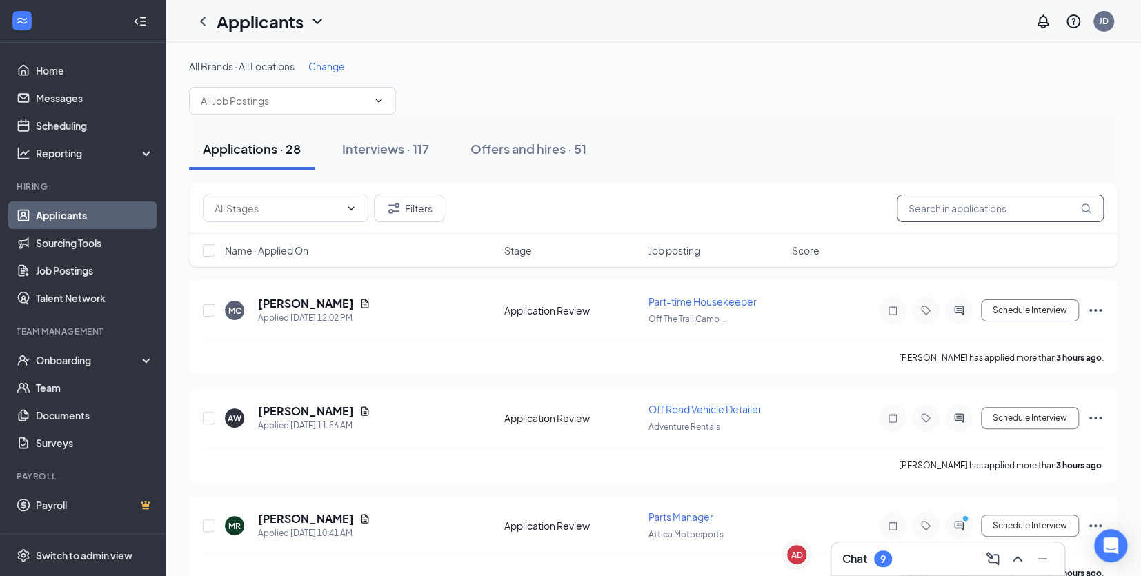
click at [903, 199] on input "text" at bounding box center [1000, 209] width 207 height 28
click at [861, 559] on h3 "Chat" at bounding box center [855, 558] width 25 height 15
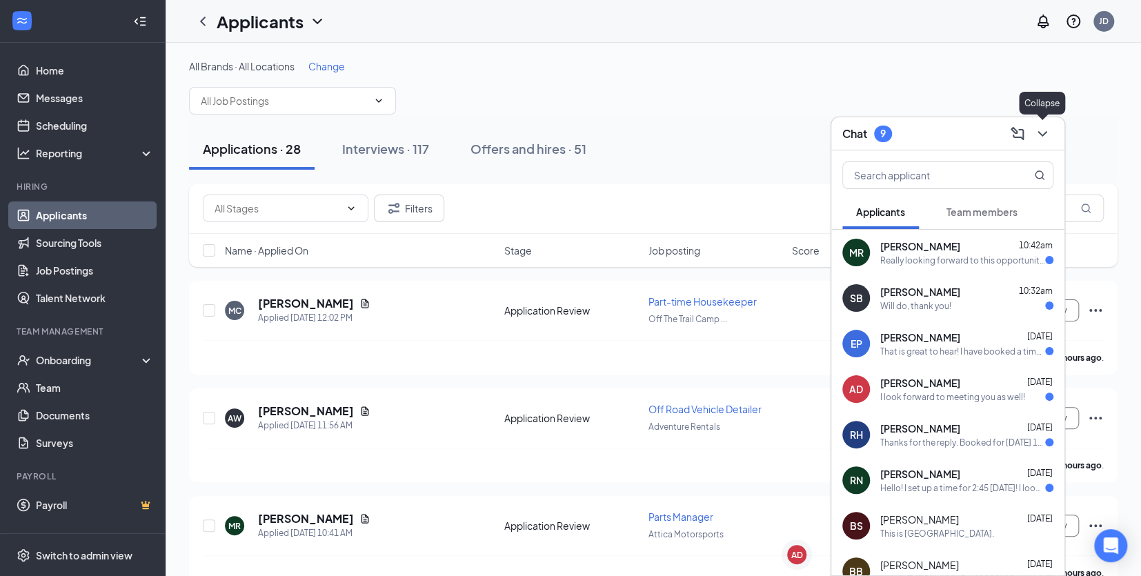
click at [1049, 136] on icon "ChevronDown" at bounding box center [1042, 134] width 17 height 17
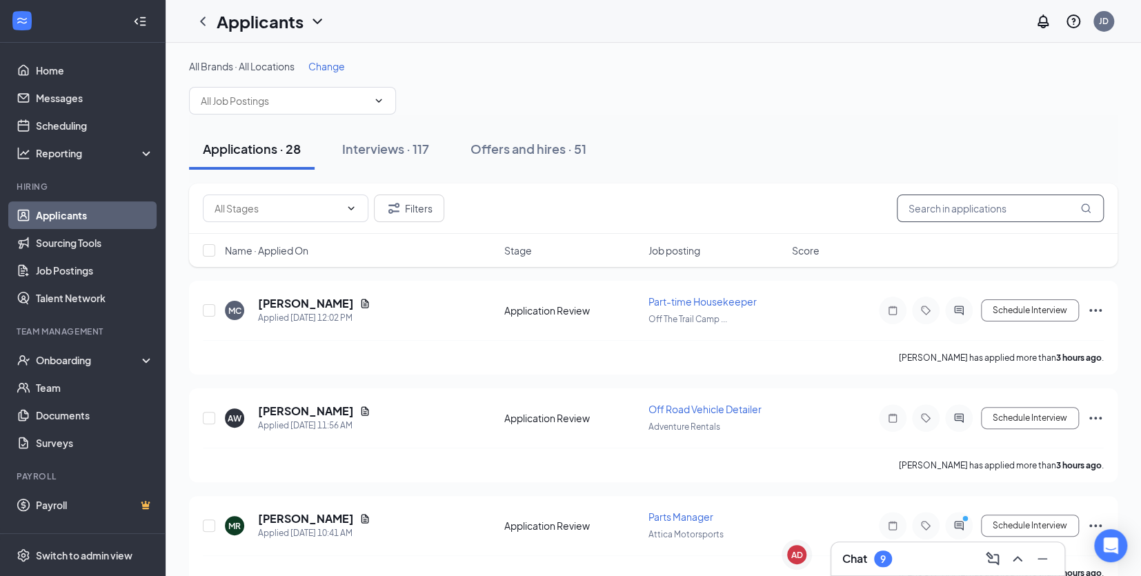
click at [1017, 204] on input "text" at bounding box center [1000, 209] width 207 height 28
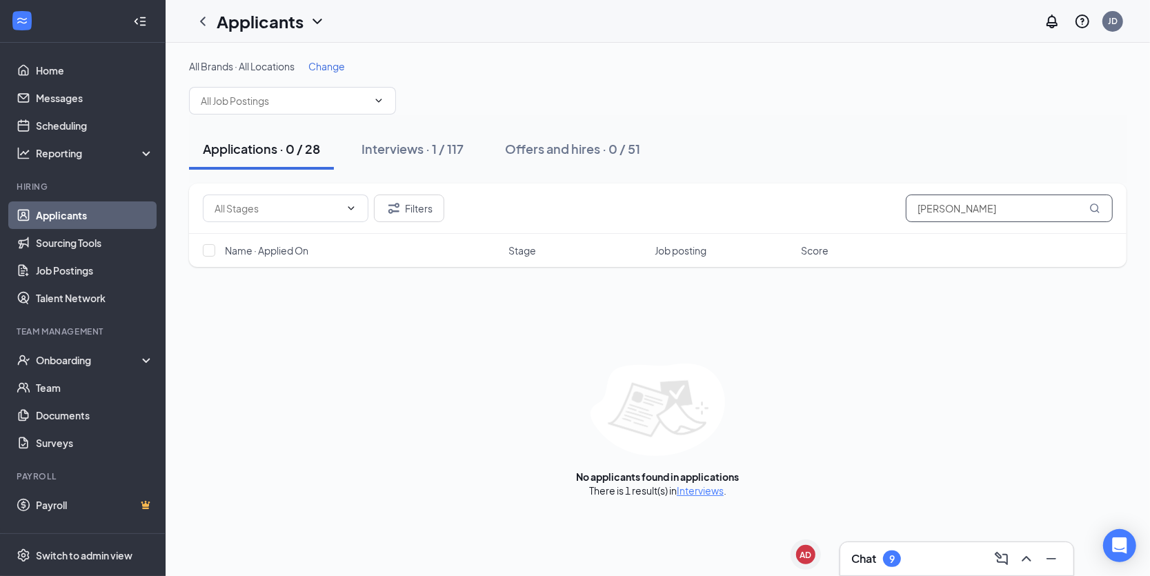
type input "[PERSON_NAME]"
click at [393, 148] on div "Interviews · 1 / 117" at bounding box center [413, 148] width 102 height 17
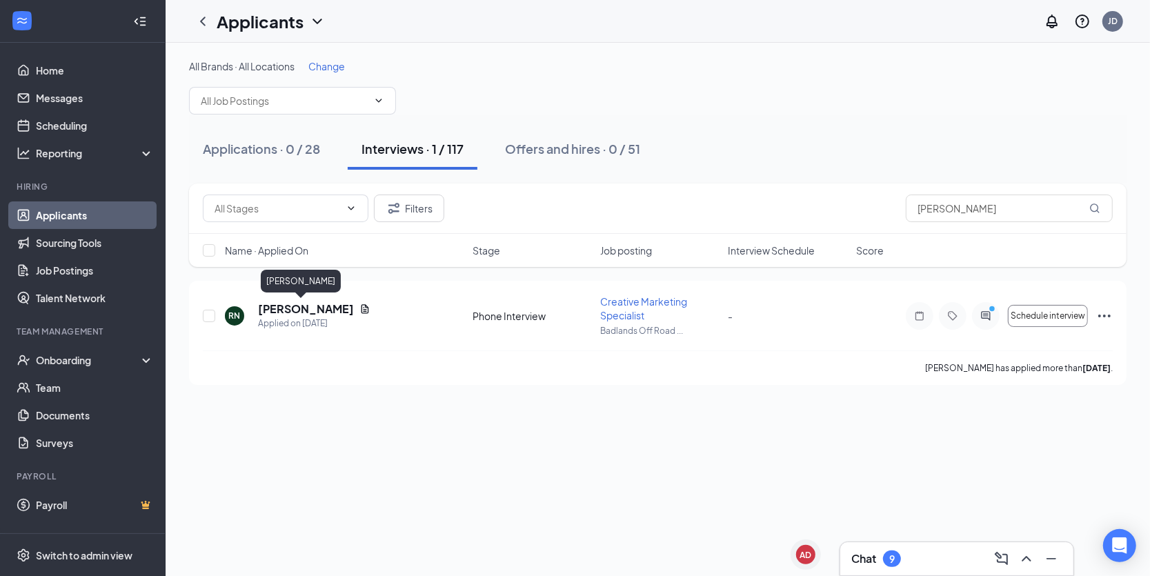
click at [292, 314] on h5 "[PERSON_NAME]" at bounding box center [306, 309] width 96 height 15
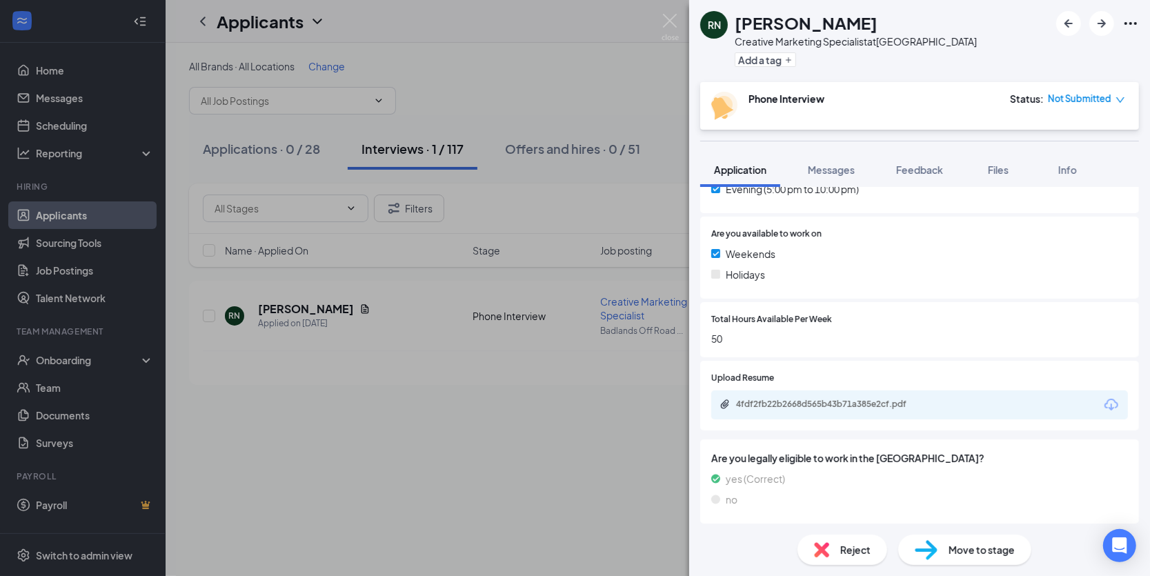
scroll to position [475, 0]
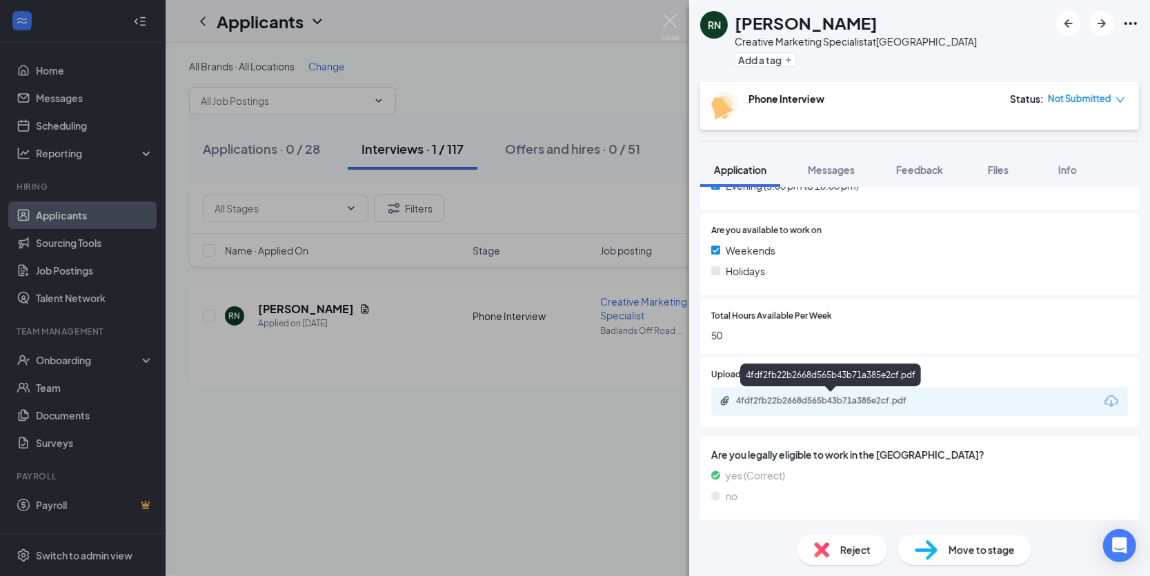
click at [773, 398] on div "4fdf2fb22b2668d565b43b71a385e2cf.pdf" at bounding box center [832, 400] width 193 height 11
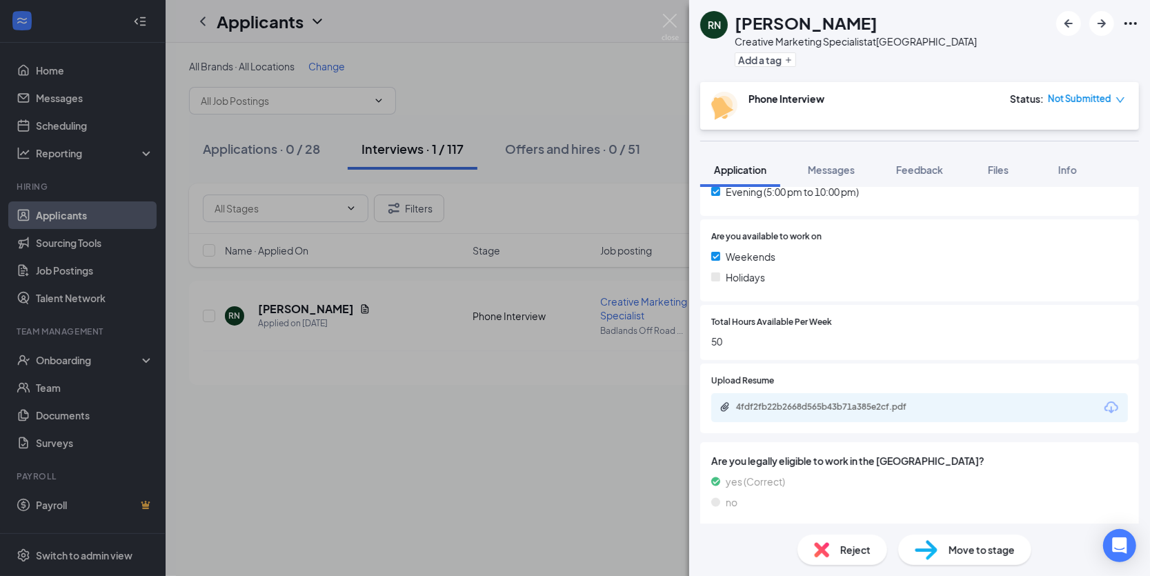
click at [840, 164] on span "Messages" at bounding box center [831, 170] width 47 height 12
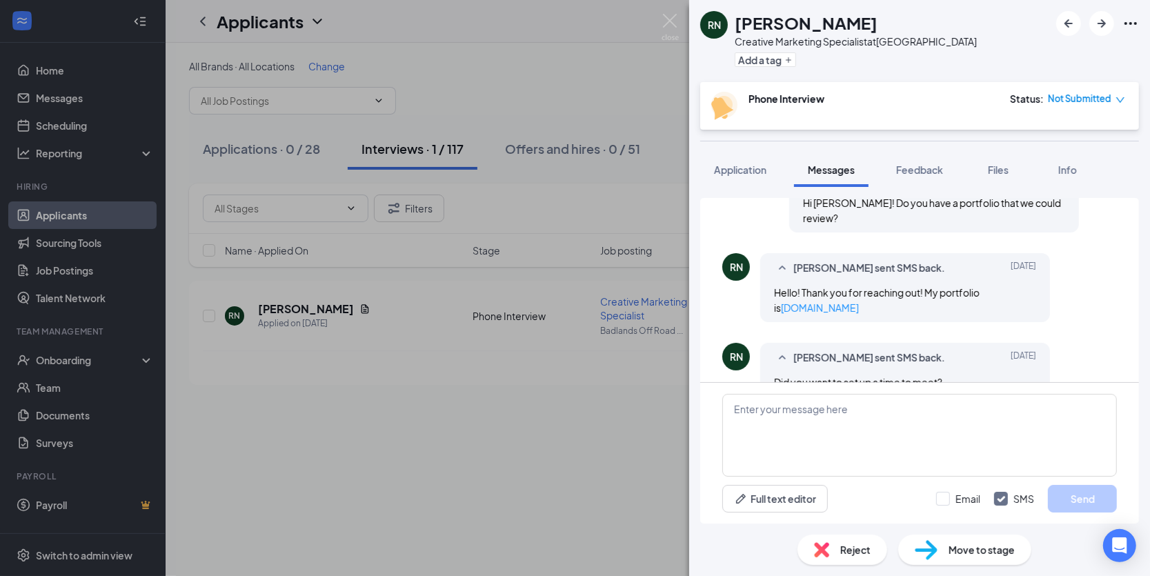
scroll to position [214, 0]
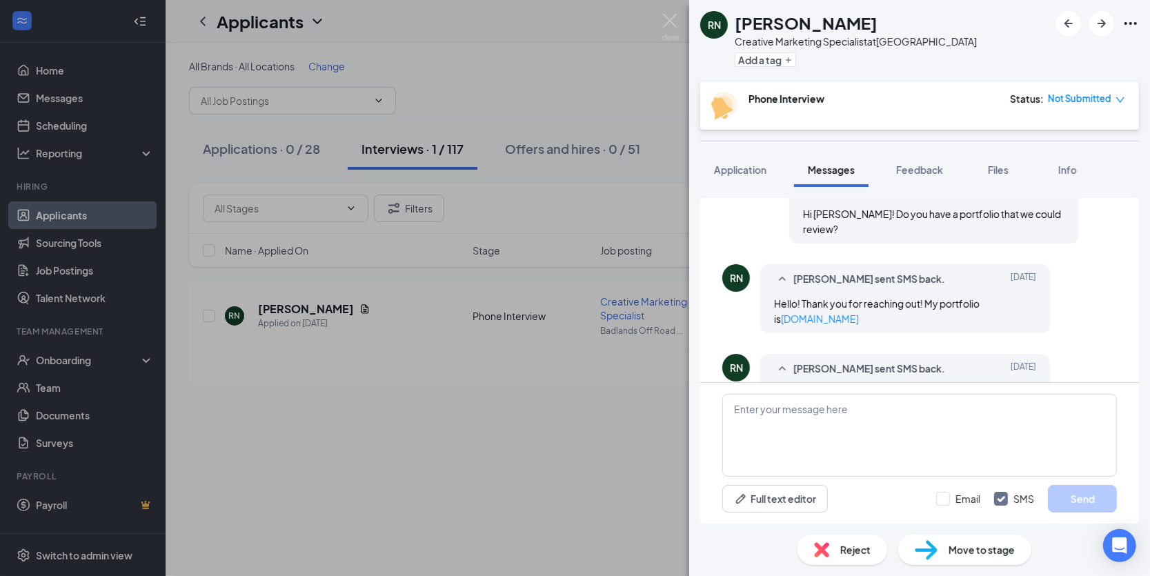
click at [828, 313] on link "[DOMAIN_NAME]" at bounding box center [820, 319] width 78 height 12
click at [766, 172] on span "Application" at bounding box center [740, 170] width 52 height 12
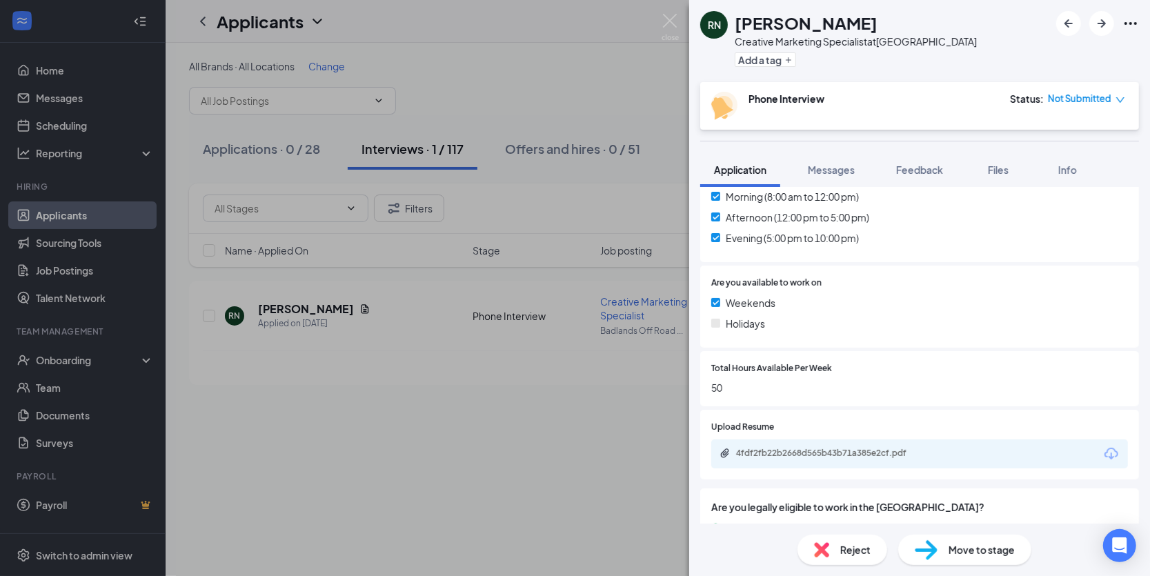
scroll to position [475, 0]
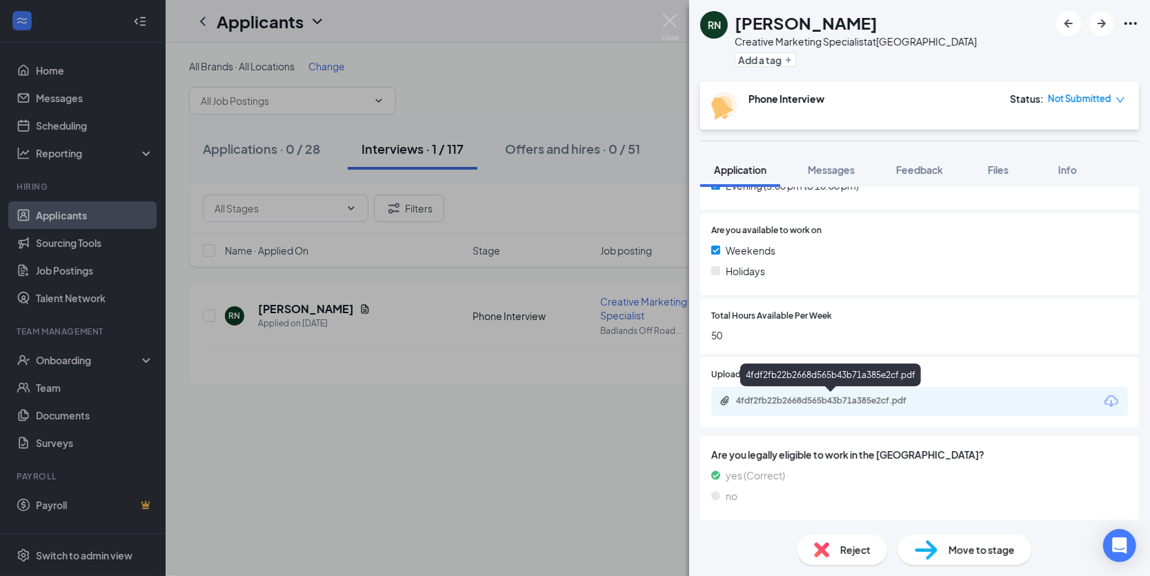
click at [864, 400] on div "4fdf2fb22b2668d565b43b71a385e2cf.pdf" at bounding box center [832, 400] width 193 height 11
click at [870, 403] on div "4fdf2fb22b2668d565b43b71a385e2cf.pdf" at bounding box center [832, 400] width 193 height 11
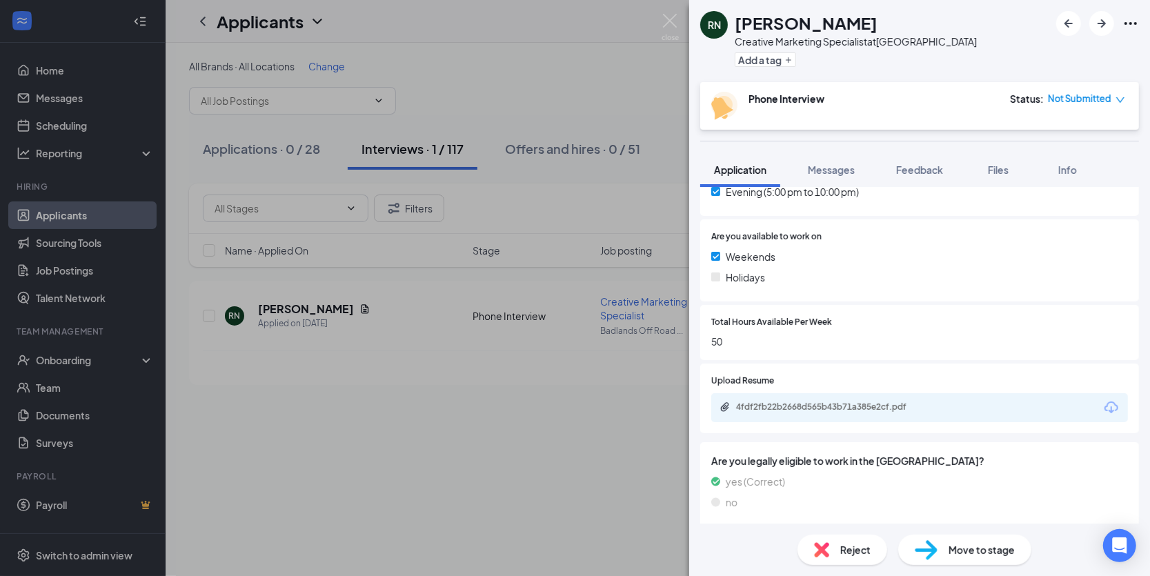
click at [969, 545] on span "Move to stage" at bounding box center [982, 549] width 66 height 15
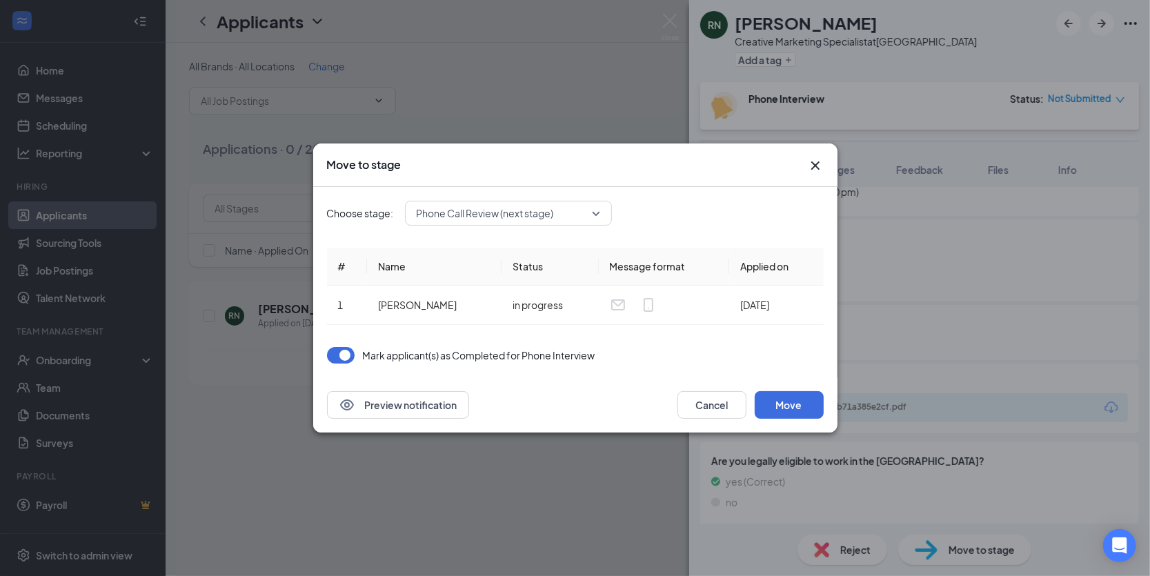
click at [596, 208] on span "Phone Call Review (next stage)" at bounding box center [509, 213] width 184 height 21
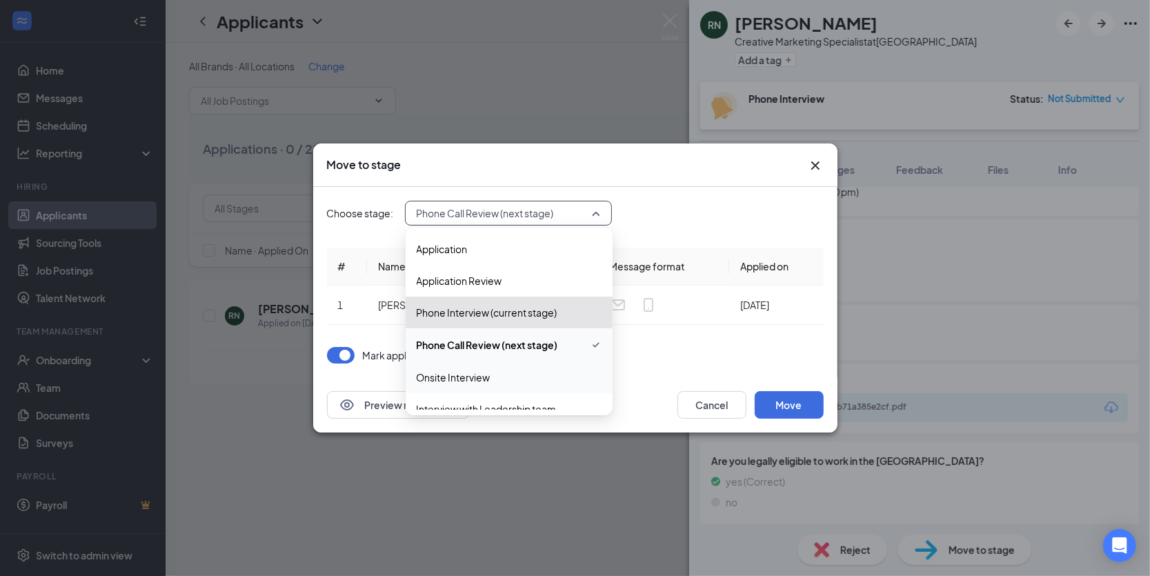
click at [507, 383] on span "Onsite Interview" at bounding box center [509, 377] width 185 height 15
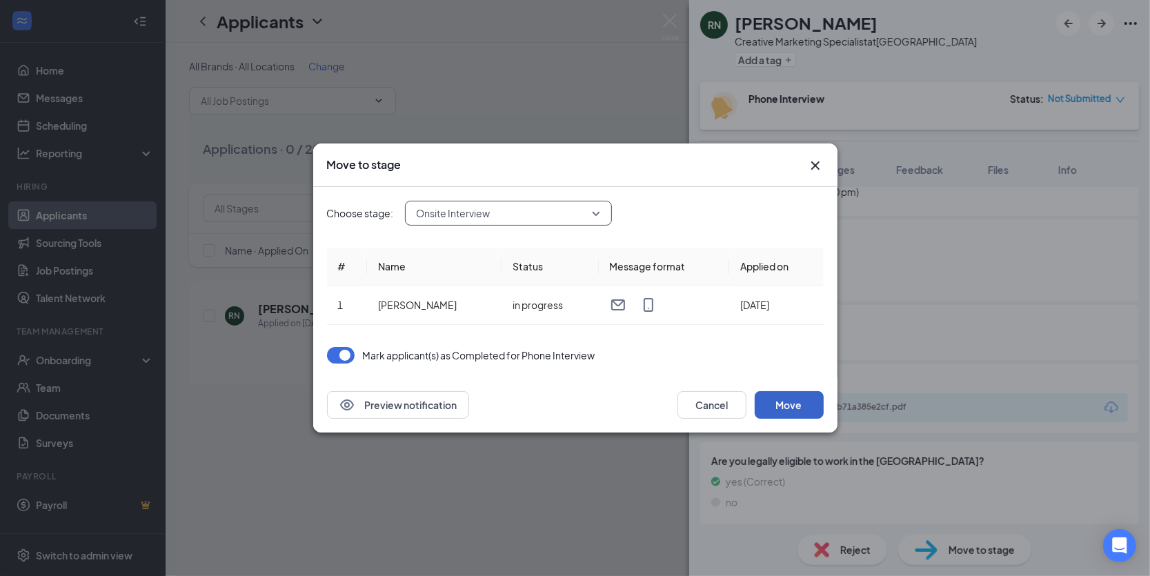
click at [798, 402] on button "Move" at bounding box center [789, 405] width 69 height 28
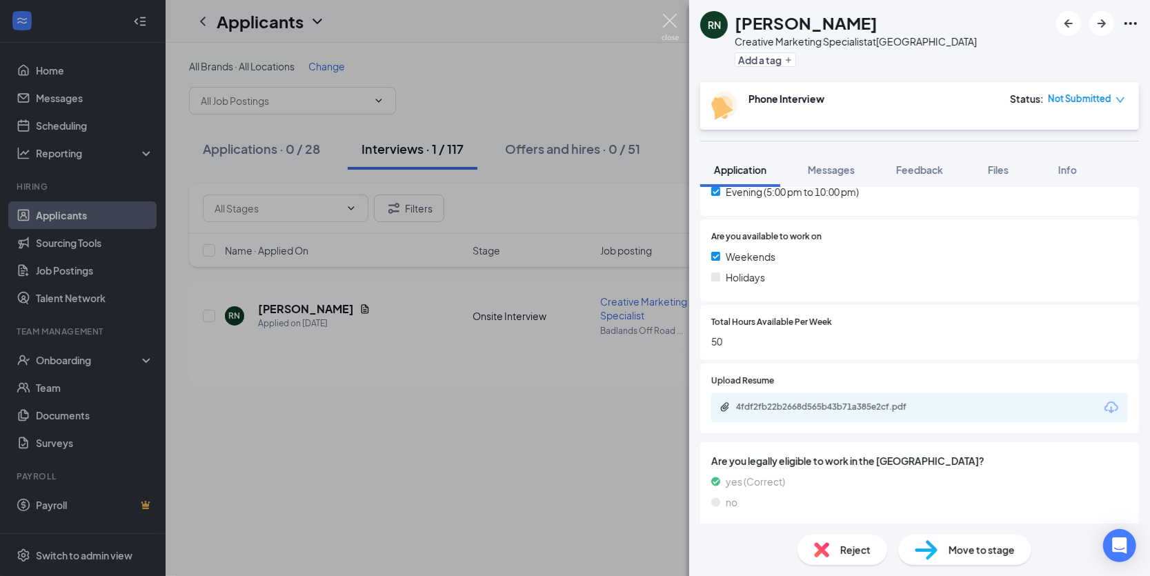
click at [669, 28] on img at bounding box center [670, 27] width 17 height 27
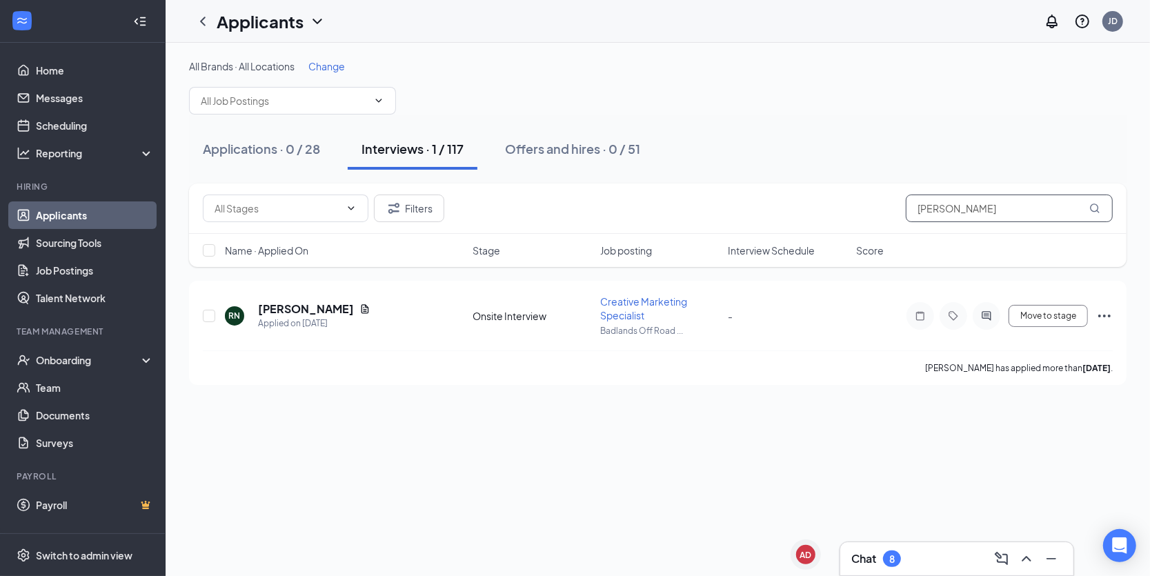
click at [966, 213] on input "[PERSON_NAME]" at bounding box center [1009, 209] width 207 height 28
type input "r"
type input "[PERSON_NAME] [PERSON_NAME]"
click at [319, 308] on h5 "[PERSON_NAME] [PERSON_NAME]" at bounding box center [338, 309] width 161 height 15
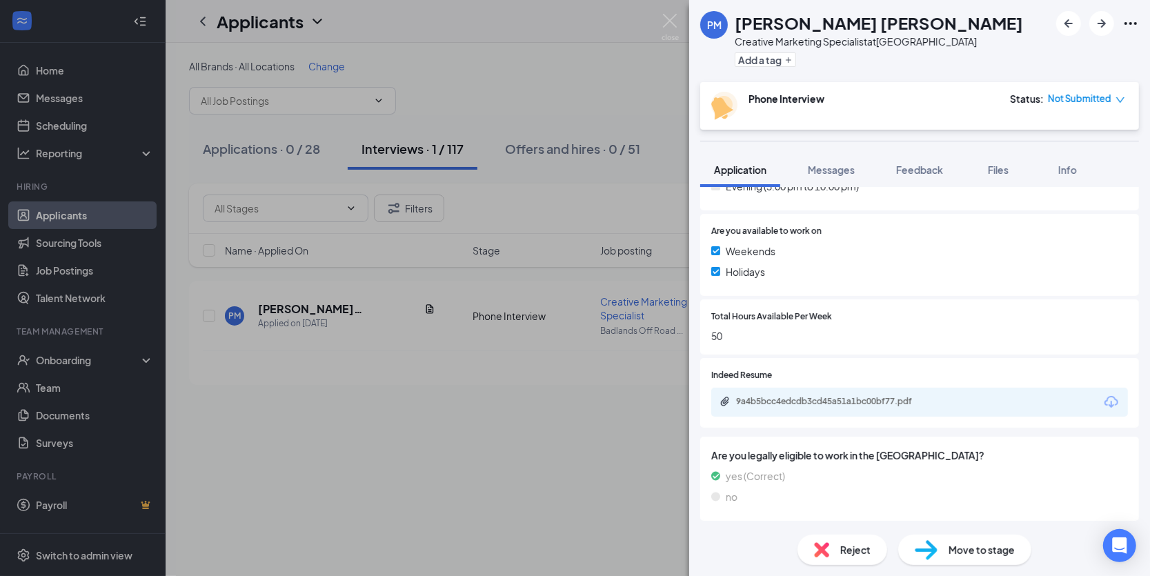
scroll to position [475, 0]
click at [828, 400] on div "9a4b5bcc4edcdb3cd45a51a1bc00bf77.pdf" at bounding box center [832, 400] width 193 height 11
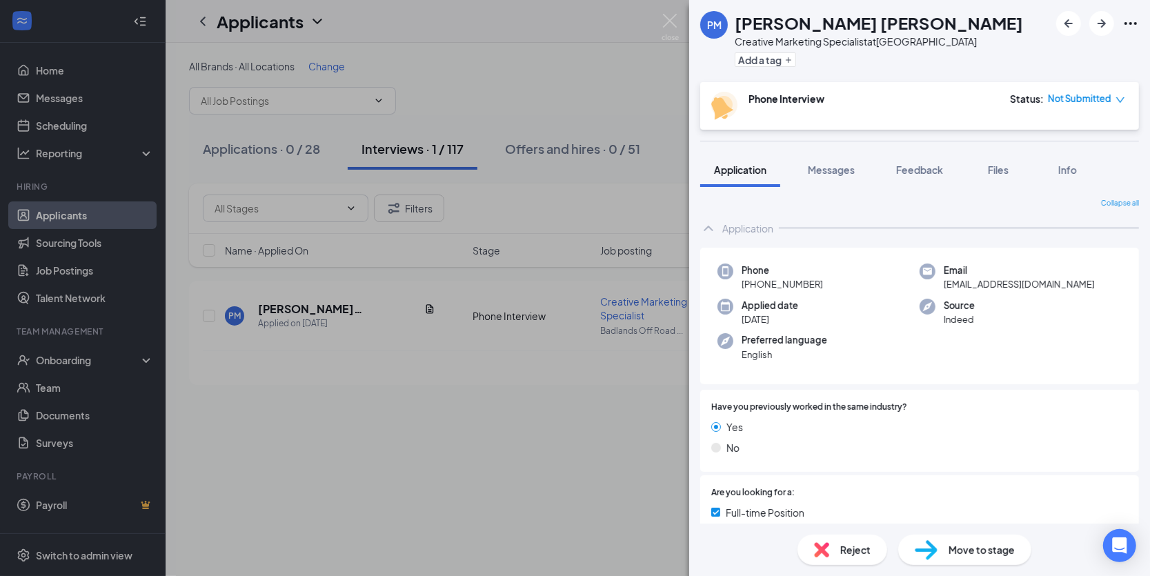
click at [841, 177] on button "Messages" at bounding box center [831, 170] width 75 height 35
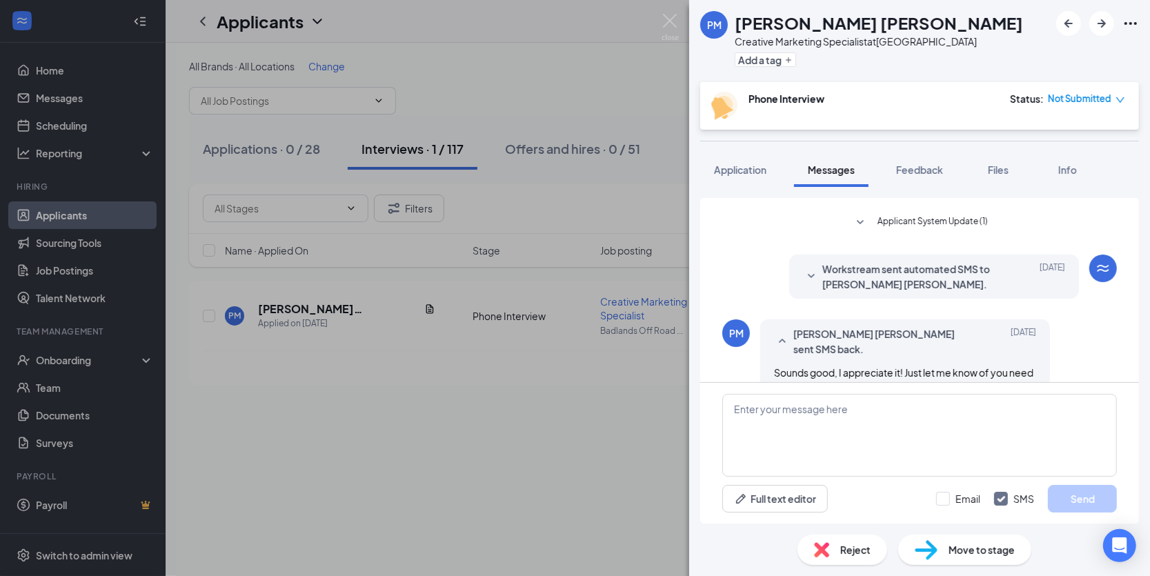
scroll to position [538, 0]
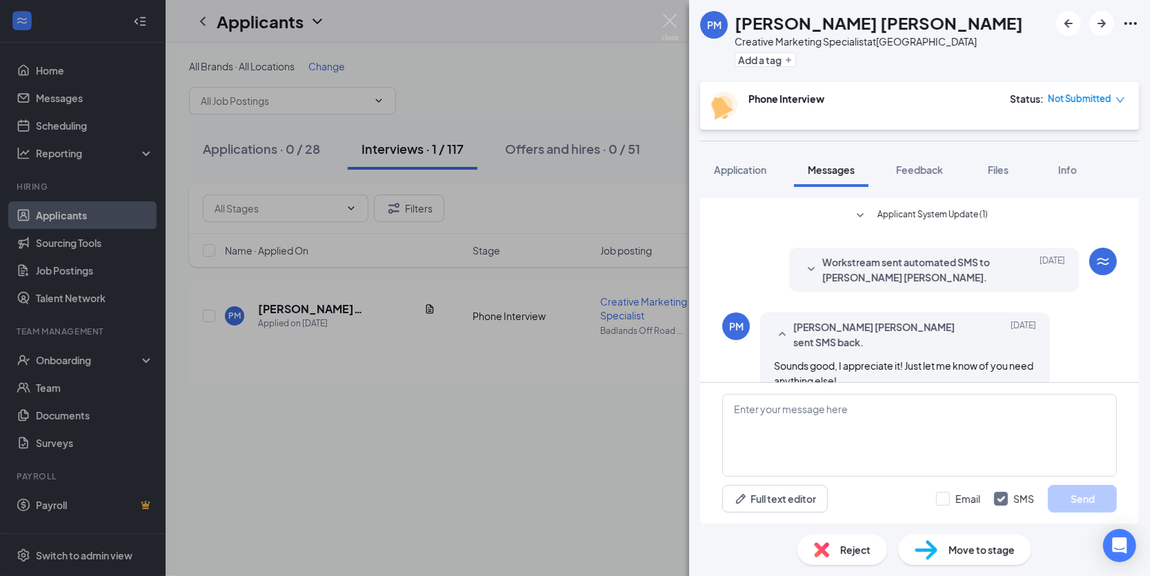
click at [742, 171] on span "Application" at bounding box center [740, 170] width 52 height 12
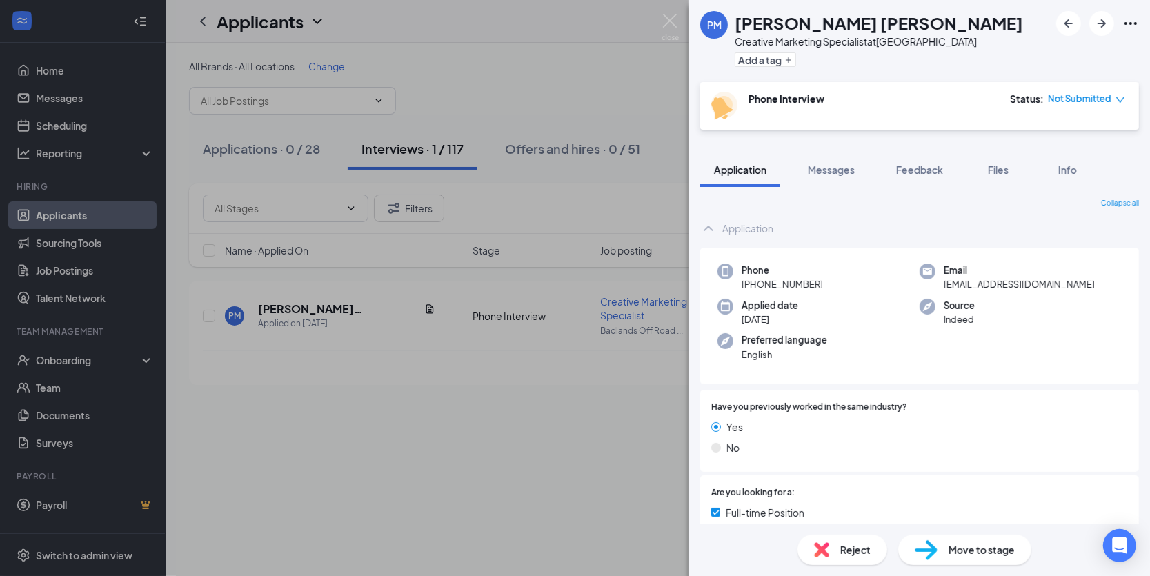
click at [950, 547] on span "Move to stage" at bounding box center [982, 549] width 66 height 15
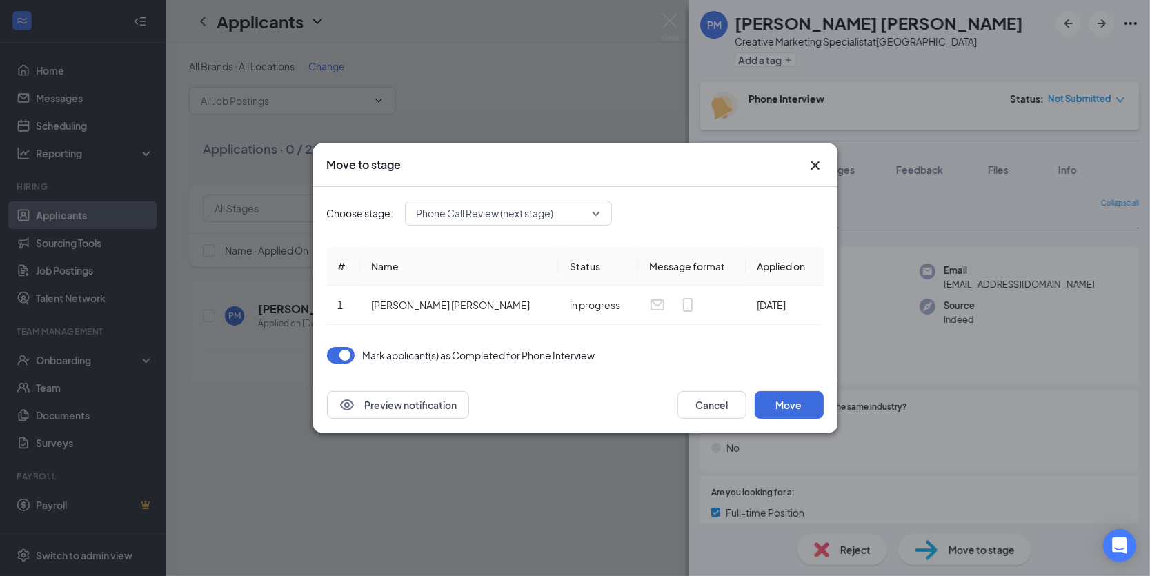
click at [572, 210] on span "Phone Call Review (next stage)" at bounding box center [502, 213] width 171 height 21
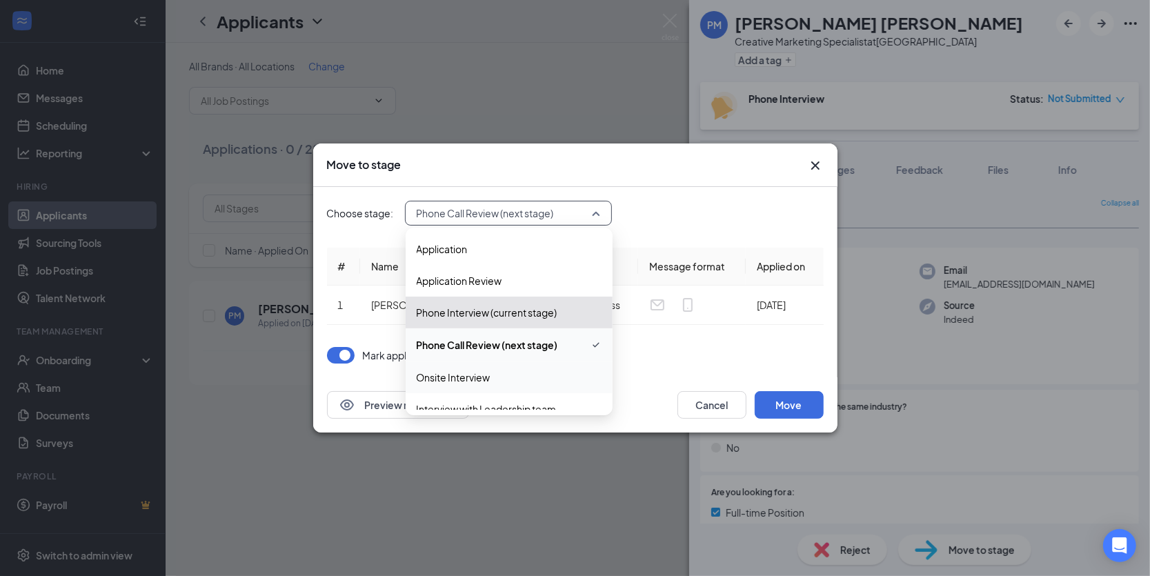
click at [480, 374] on span "Onsite Interview" at bounding box center [454, 377] width 74 height 15
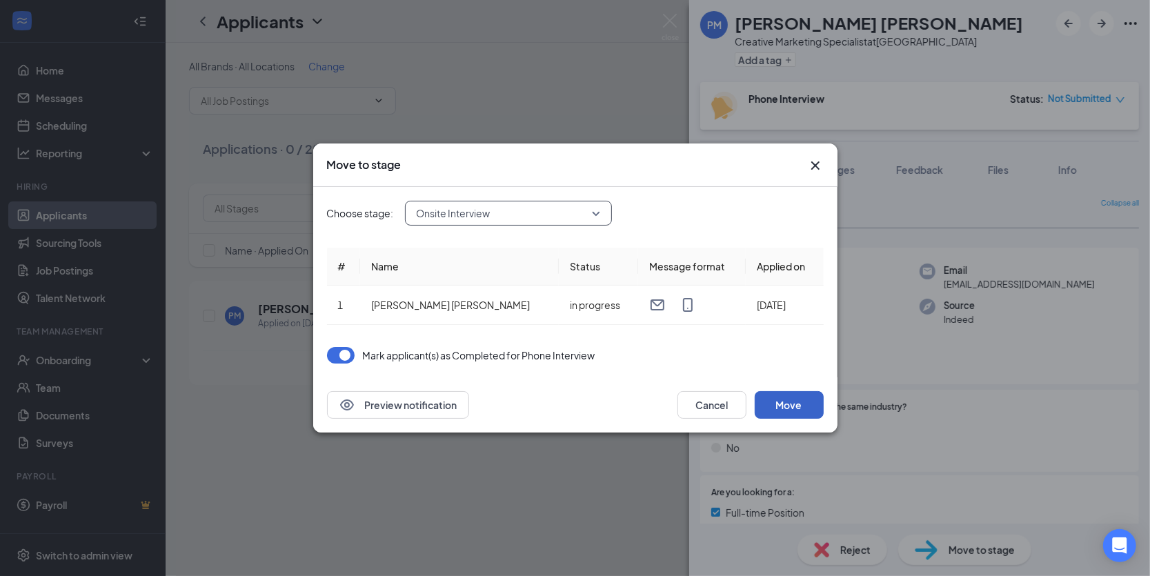
click at [803, 402] on button "Move" at bounding box center [789, 405] width 69 height 28
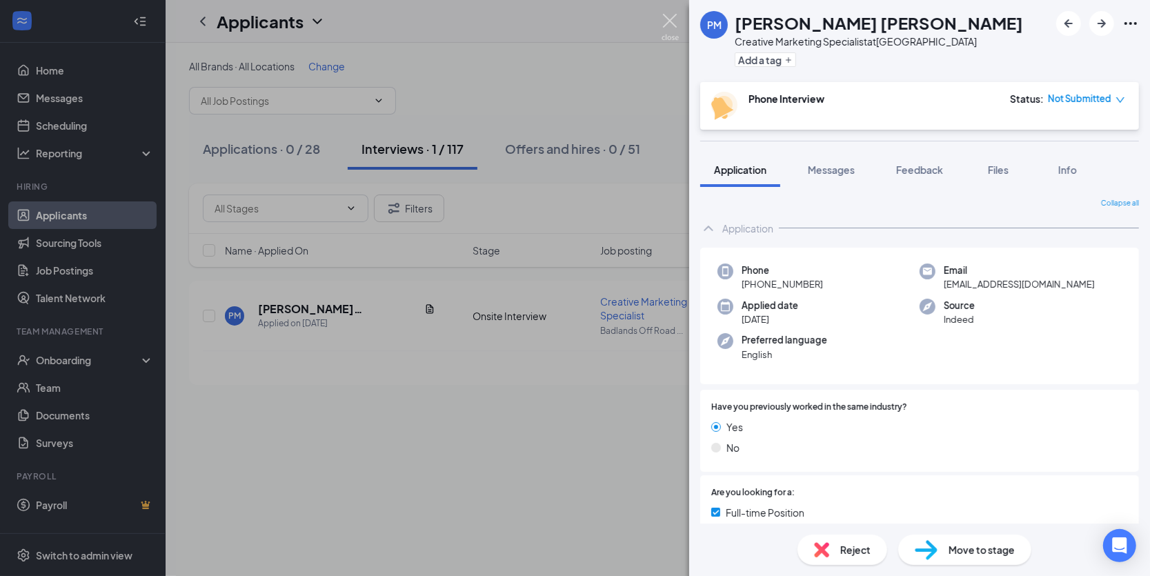
click at [662, 27] on img at bounding box center [670, 27] width 17 height 27
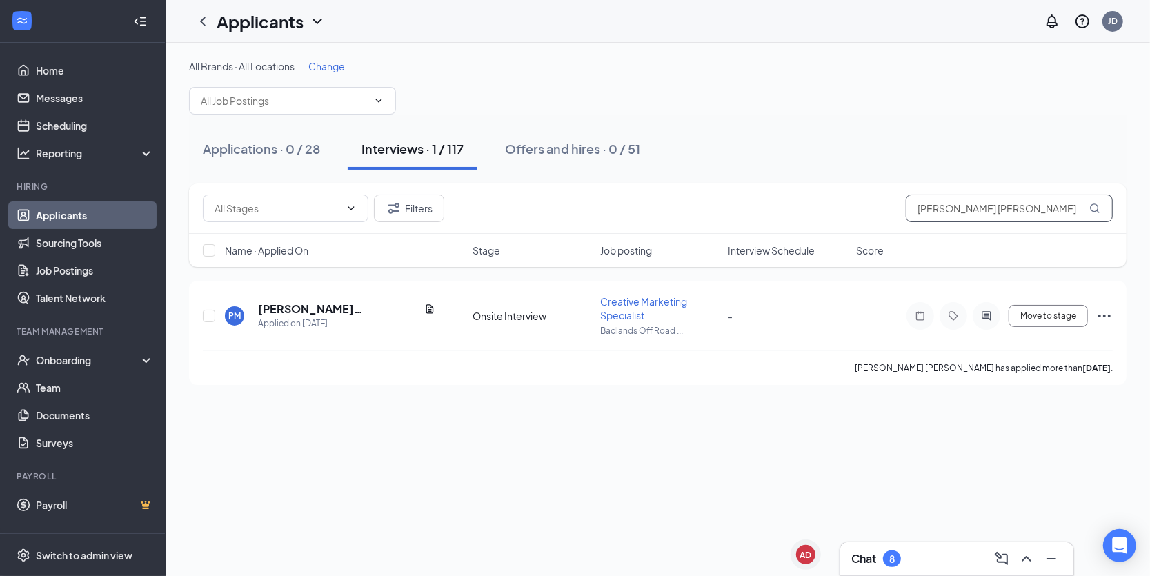
click at [947, 204] on input "[PERSON_NAME] [PERSON_NAME]" at bounding box center [1009, 209] width 207 height 28
click at [947, 205] on input "[PERSON_NAME] [PERSON_NAME]" at bounding box center [1009, 209] width 207 height 28
click at [294, 308] on h5 "[PERSON_NAME]" at bounding box center [306, 309] width 96 height 15
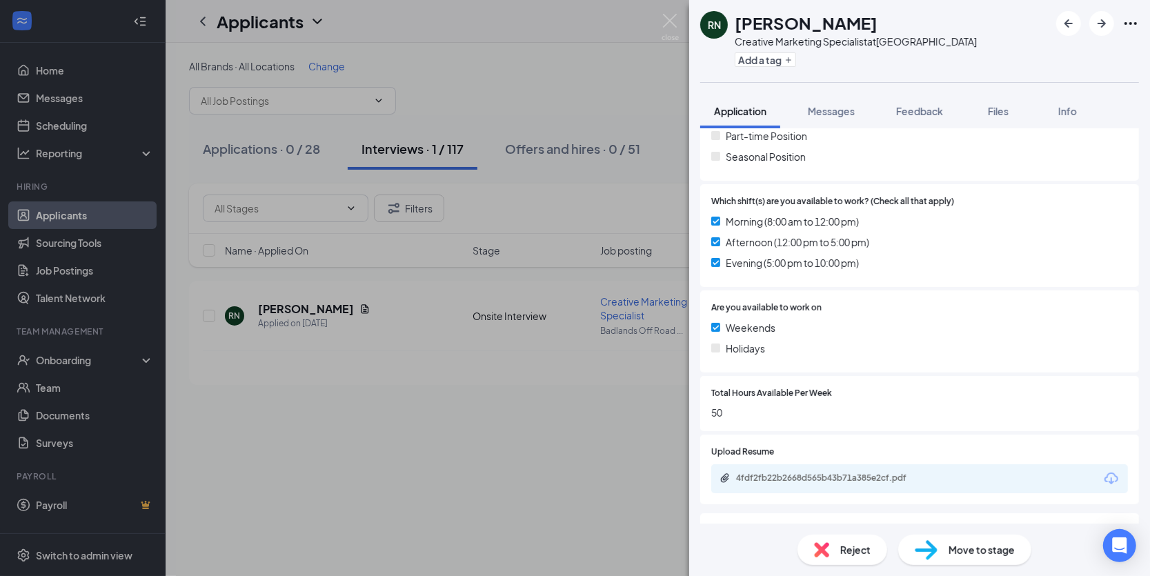
scroll to position [416, 0]
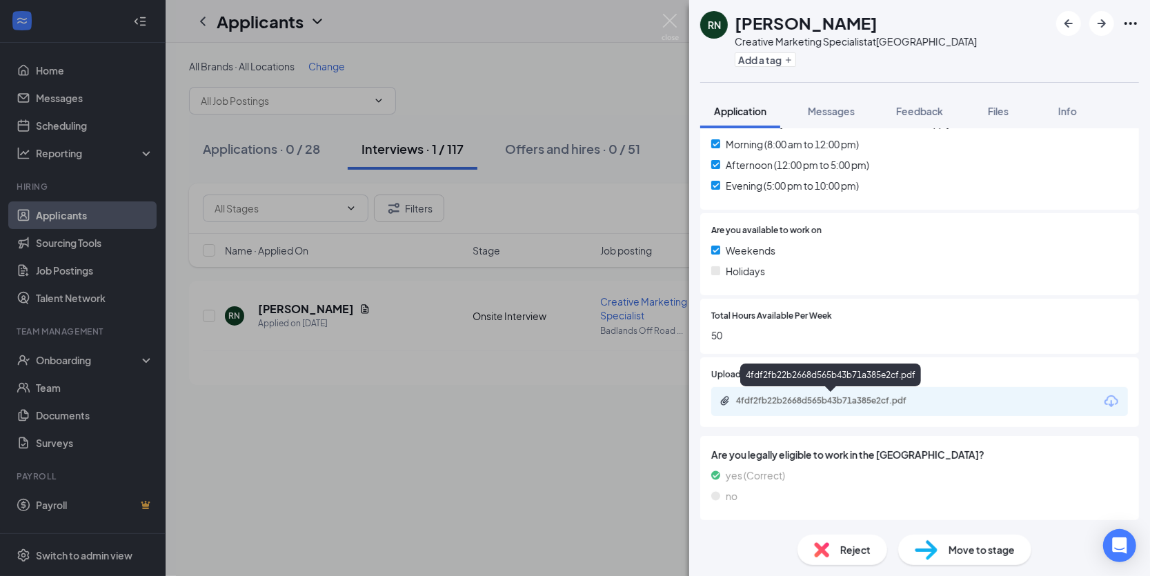
click at [850, 400] on div "4fdf2fb22b2668d565b43b71a385e2cf.pdf" at bounding box center [832, 400] width 193 height 11
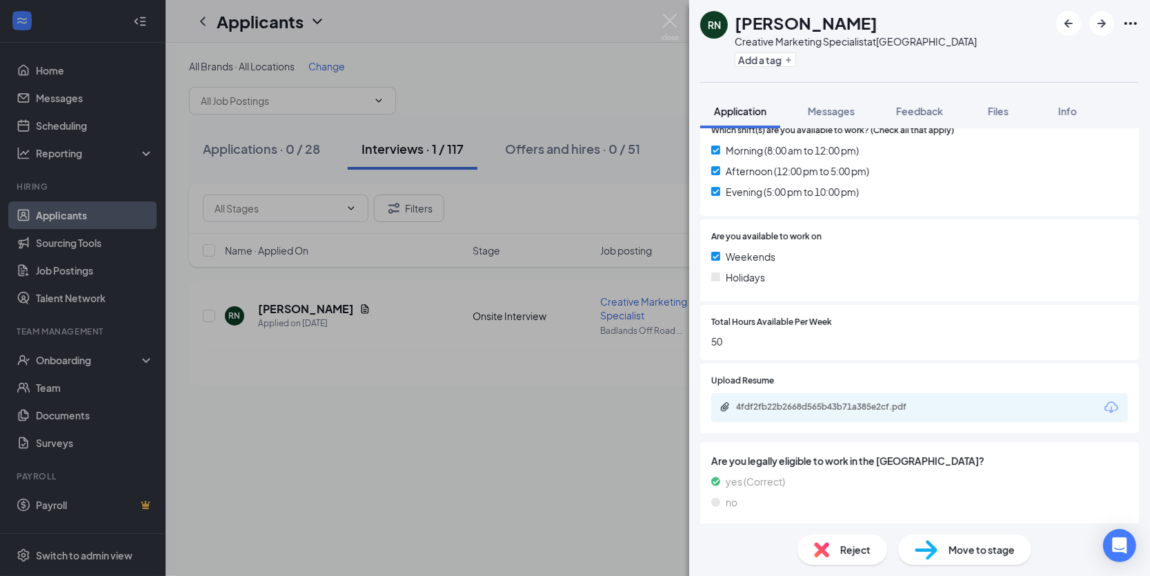
click at [660, 23] on div "RN Riley Nower Creative Marketing Specialist at Badlands Off Road Park Add a ta…" at bounding box center [575, 288] width 1150 height 576
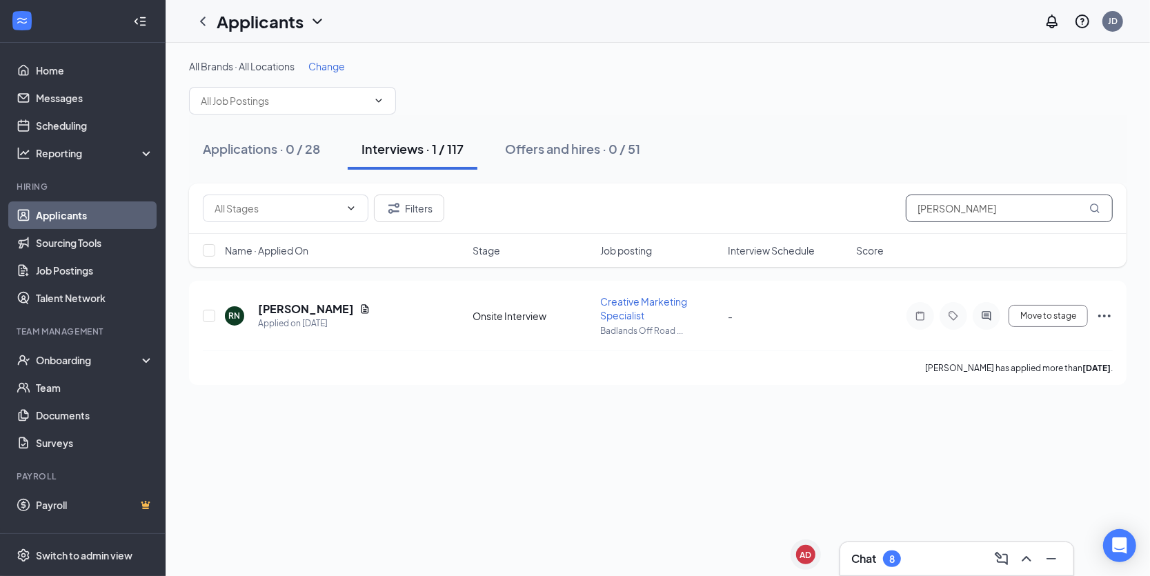
drag, startPoint x: 996, startPoint y: 218, endPoint x: 758, endPoint y: 225, distance: 238.2
click at [758, 225] on div "Filters riley nower" at bounding box center [658, 209] width 938 height 50
type input "sunshine"
click at [301, 307] on h5 "[PERSON_NAME]" at bounding box center [306, 309] width 96 height 15
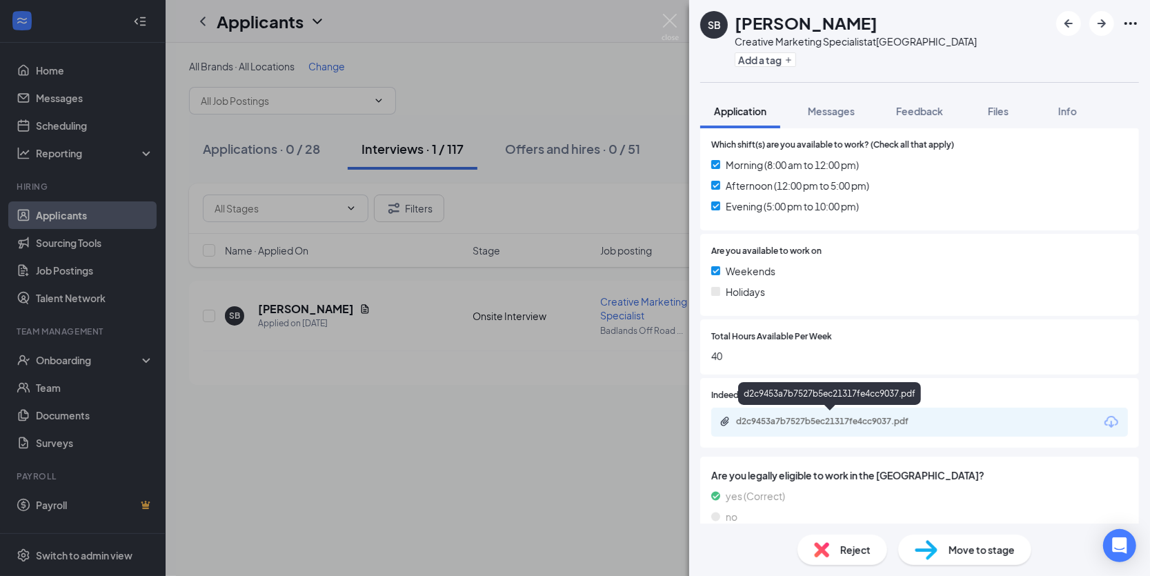
scroll to position [437, 0]
click at [823, 421] on div "d2c9453a7b7527b5ec21317fe4cc9037.pdf" at bounding box center [832, 418] width 193 height 11
